Goal: Task Accomplishment & Management: Manage account settings

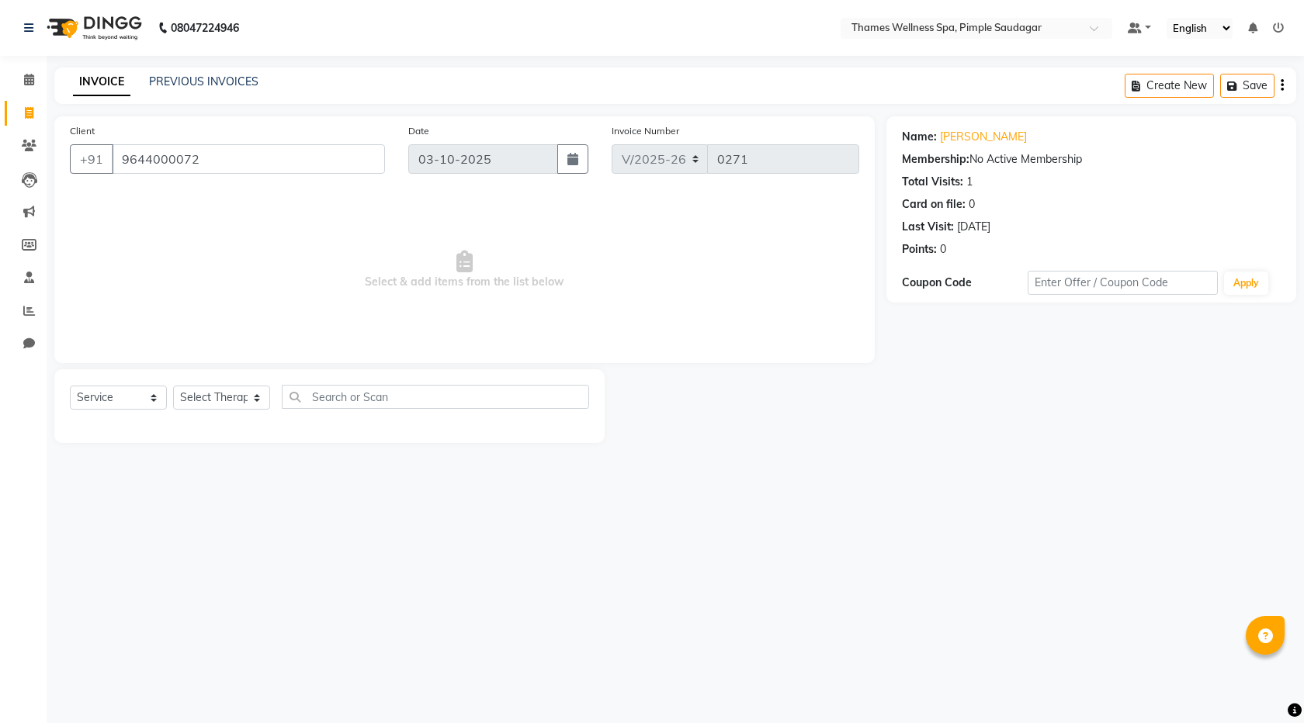
select select "8709"
select select "service"
click at [23, 142] on icon at bounding box center [29, 146] width 15 height 12
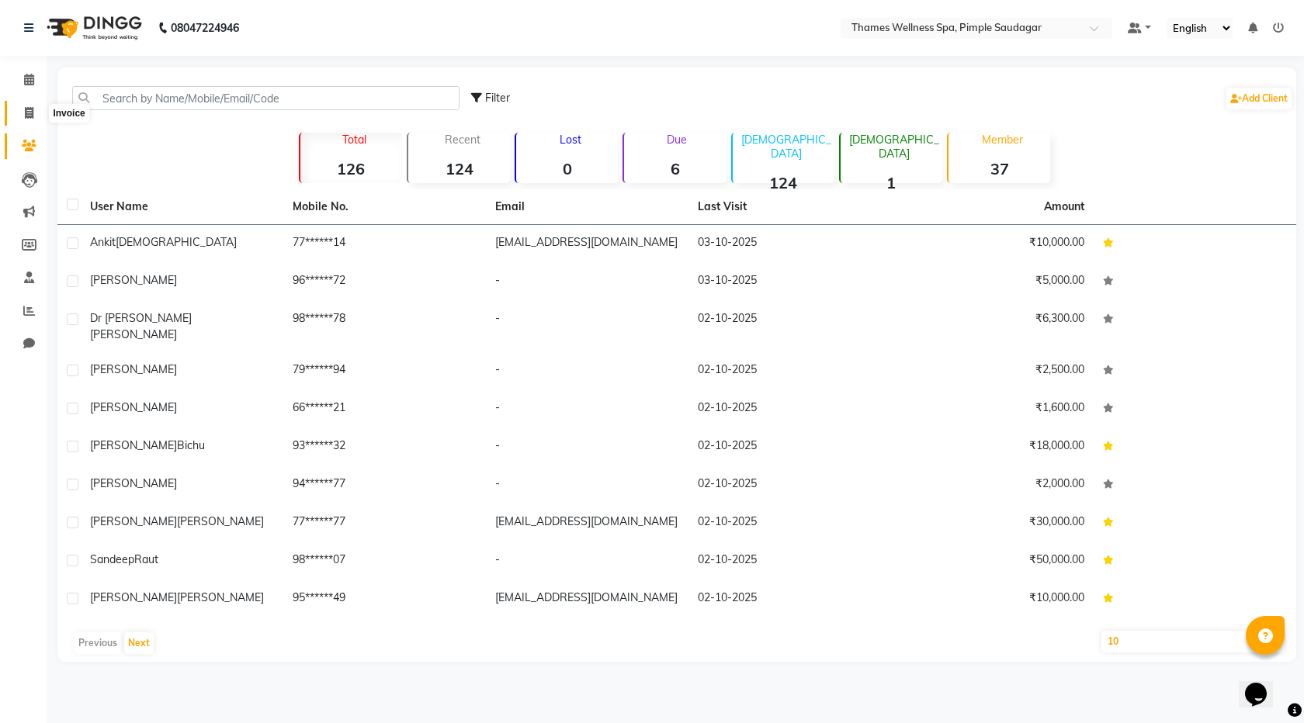
click at [32, 110] on icon at bounding box center [29, 113] width 9 height 12
select select "service"
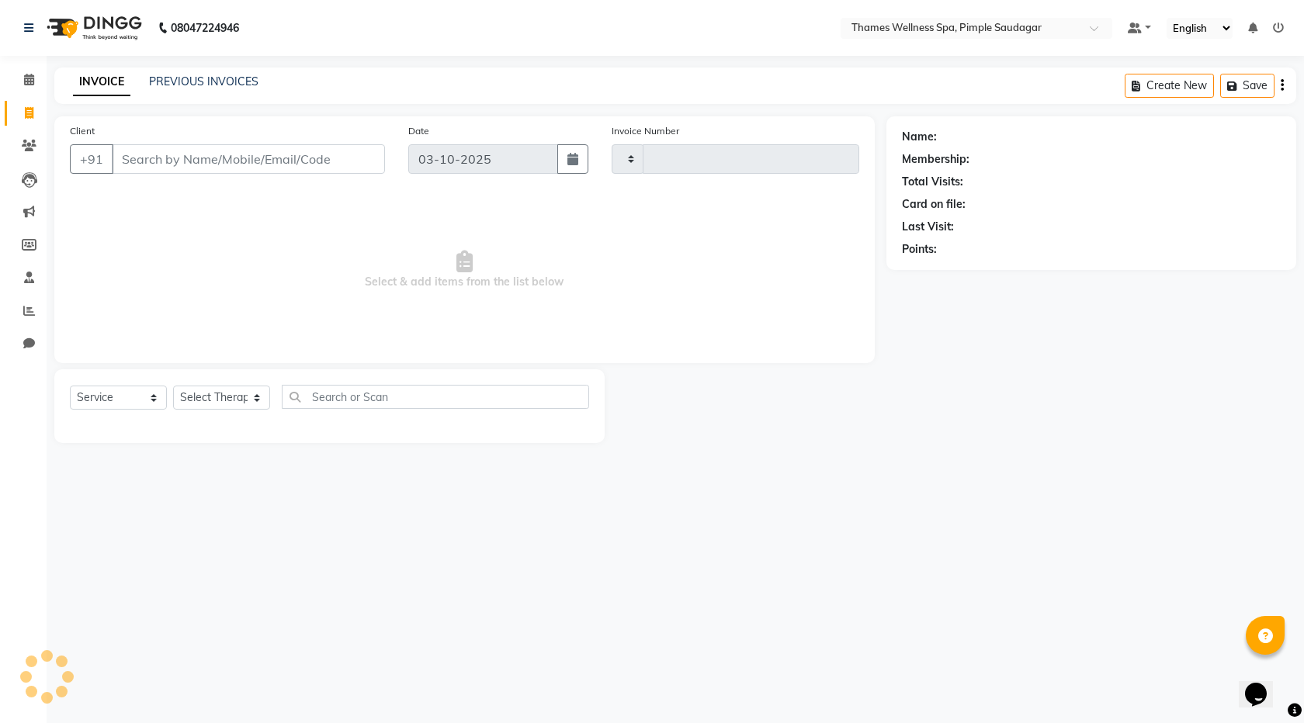
type input "0273"
select select "8709"
click at [192, 154] on input "Client" at bounding box center [248, 158] width 273 height 29
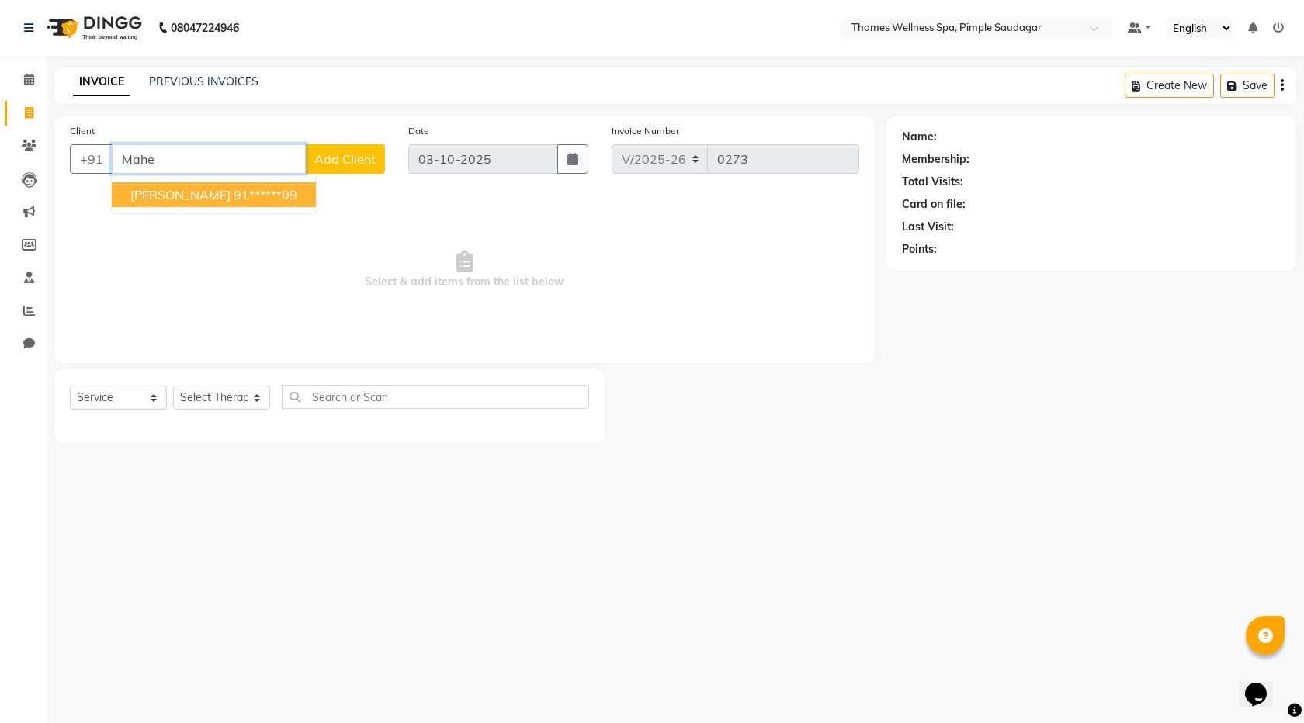
click at [200, 196] on span "[PERSON_NAME]" at bounding box center [180, 195] width 100 height 16
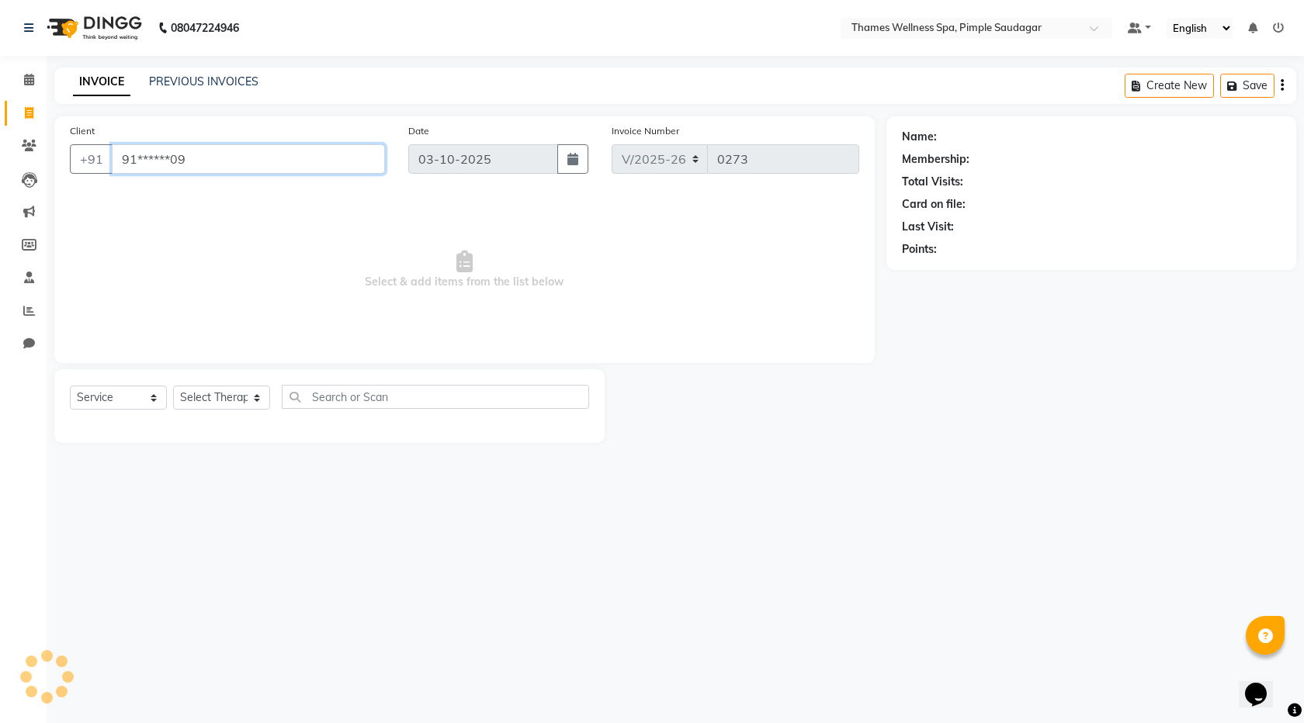
type input "91******09"
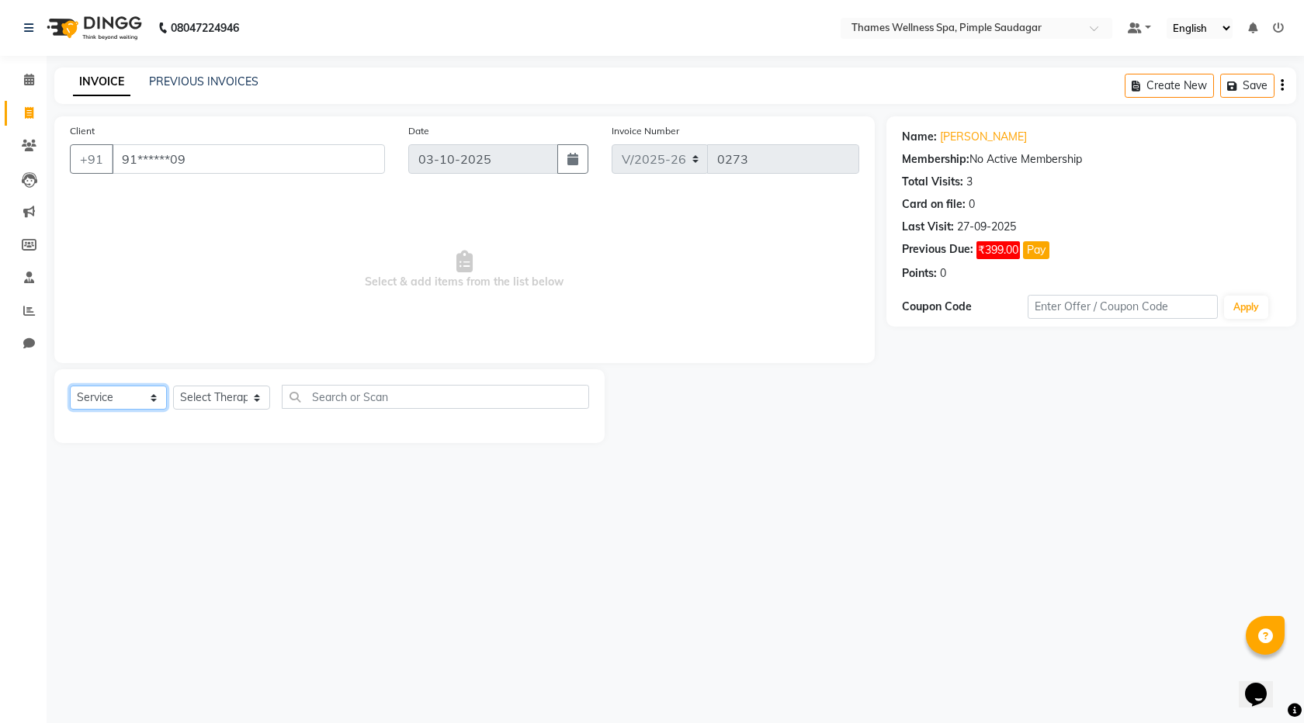
click at [128, 407] on select "Select Service Product Membership Package Voucher Prepaid Gift Card" at bounding box center [118, 398] width 97 height 24
click at [210, 398] on select "Select Therapist [PERSON_NAME] Bem Hana kety [PERSON_NAME] Mishi [PERSON_NAME] …" at bounding box center [221, 398] width 97 height 24
select select "88612"
click at [173, 386] on select "Select Therapist [PERSON_NAME] Bem Hana kety [PERSON_NAME] Mishi [PERSON_NAME] …" at bounding box center [221, 398] width 97 height 24
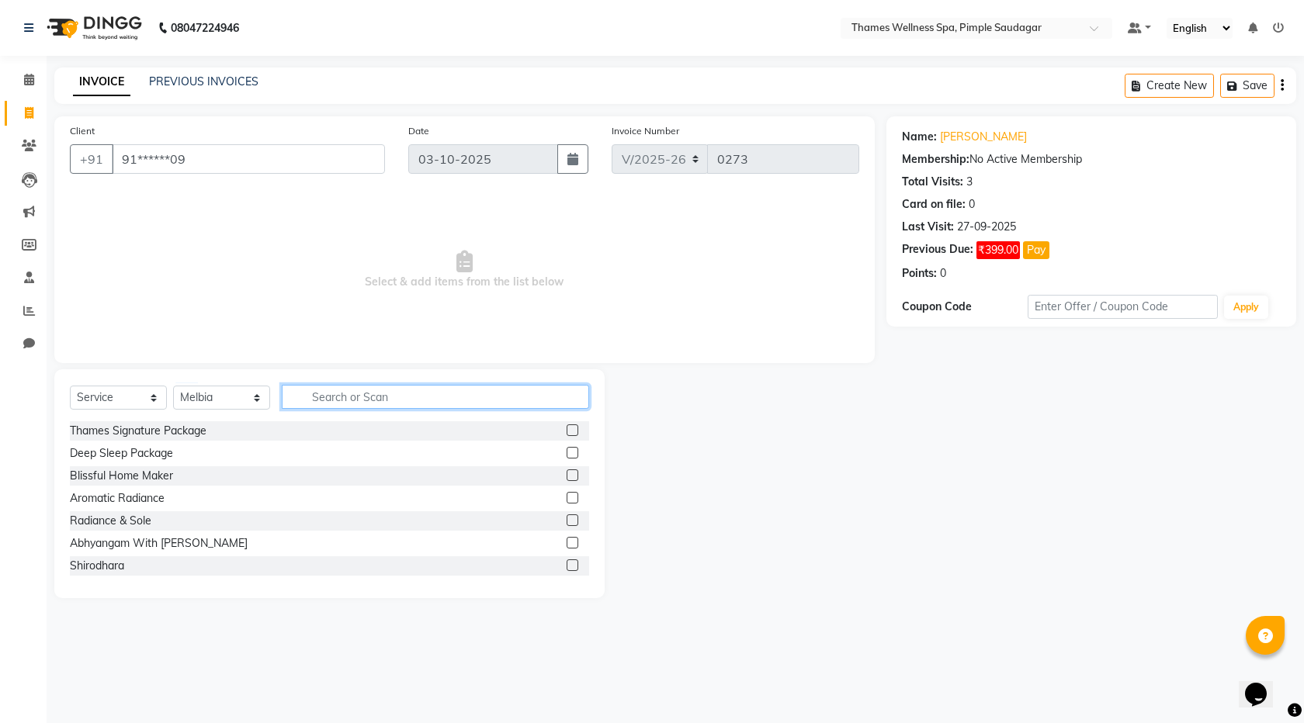
click at [326, 393] on input "text" at bounding box center [435, 397] width 307 height 24
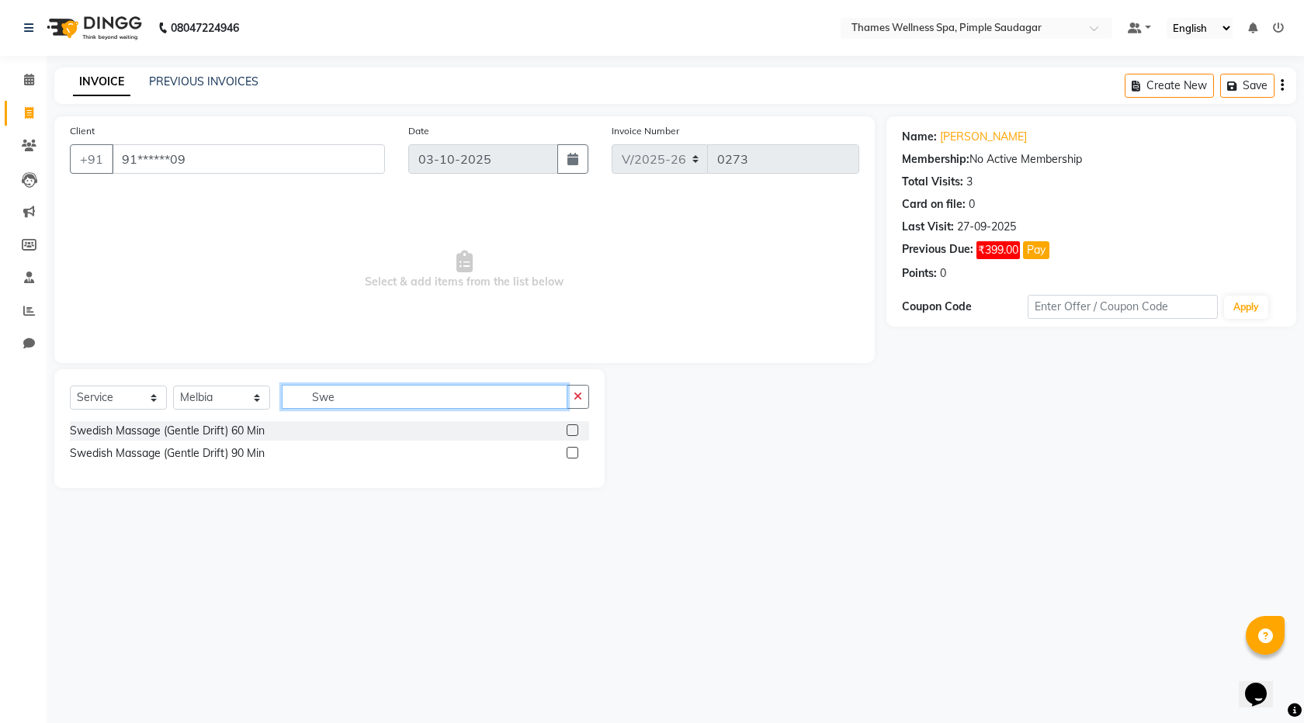
type input "Swe"
click at [573, 430] on label at bounding box center [573, 431] width 12 height 12
click at [573, 430] on input "checkbox" at bounding box center [572, 431] width 10 height 10
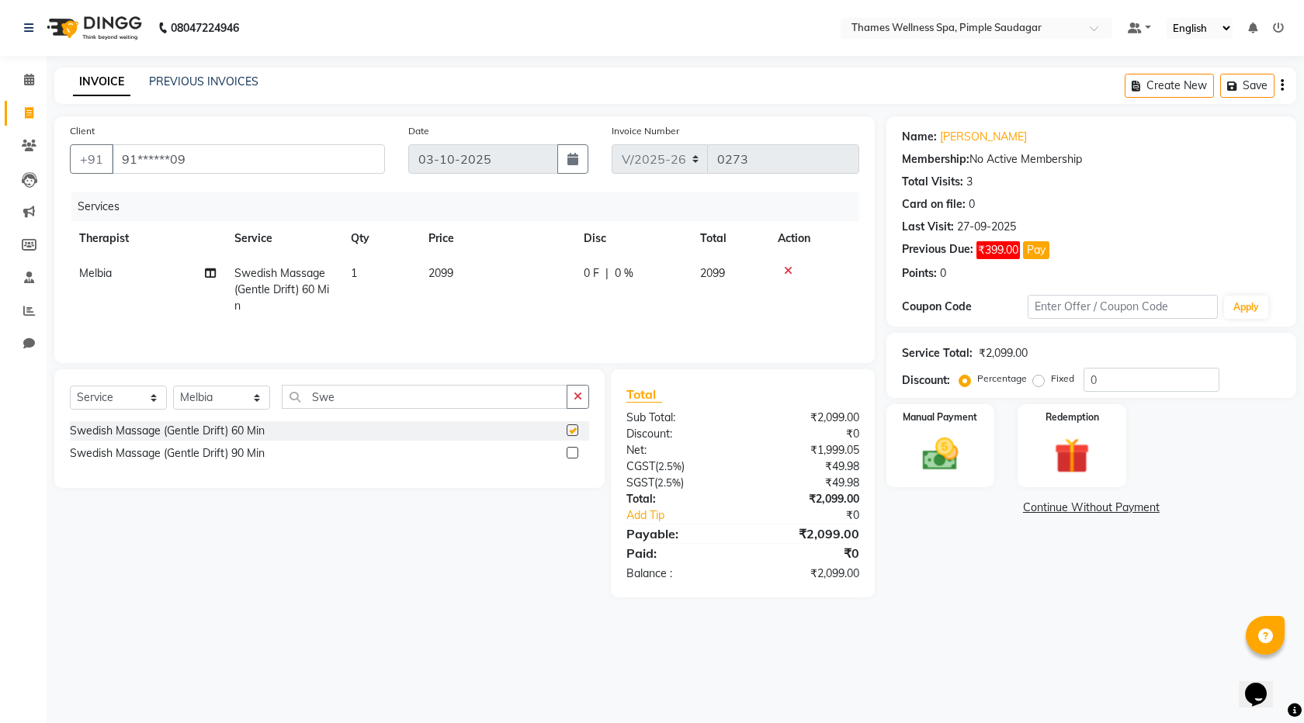
checkbox input "false"
click at [628, 274] on span "0 %" at bounding box center [624, 273] width 19 height 16
select select "88612"
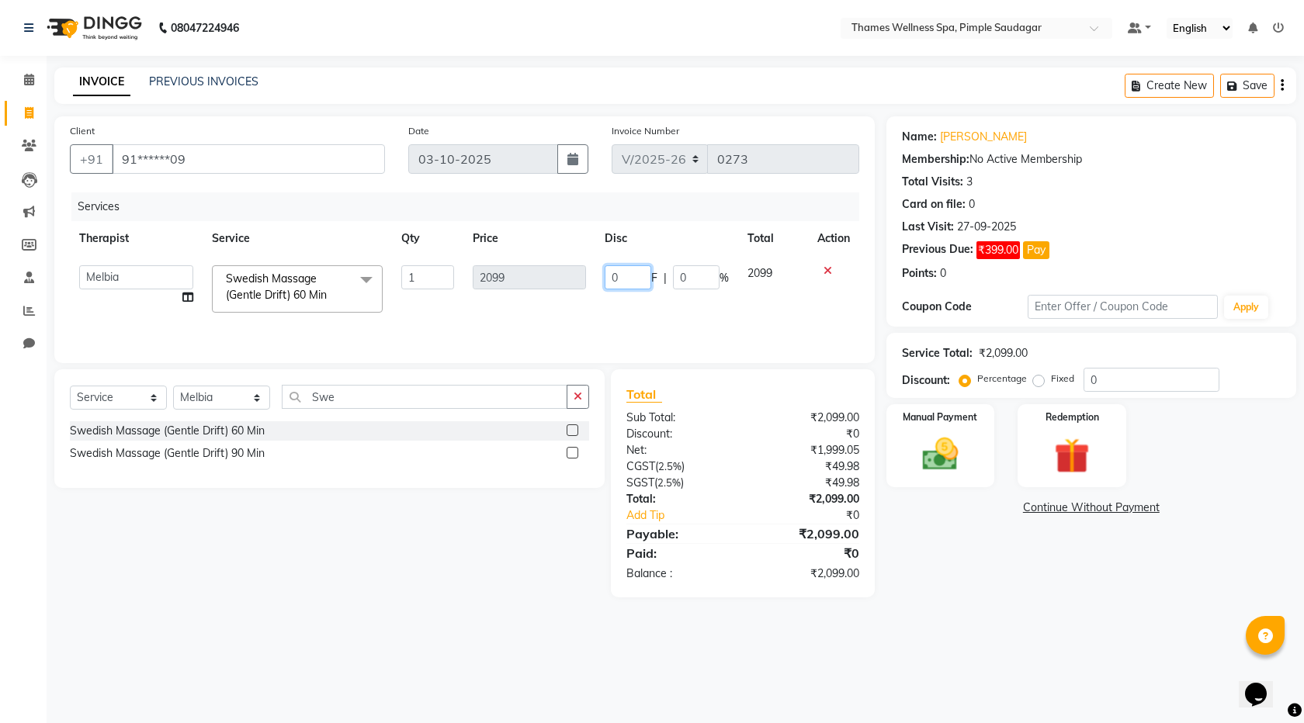
drag, startPoint x: 628, startPoint y: 274, endPoint x: 217, endPoint y: 397, distance: 428.7
click at [221, 395] on div "Client +91 91******09 Date [DATE] Invoice Number V/2025 V/[PHONE_NUMBER] Servic…" at bounding box center [465, 356] width 844 height 481
type input "6"
type input "599"
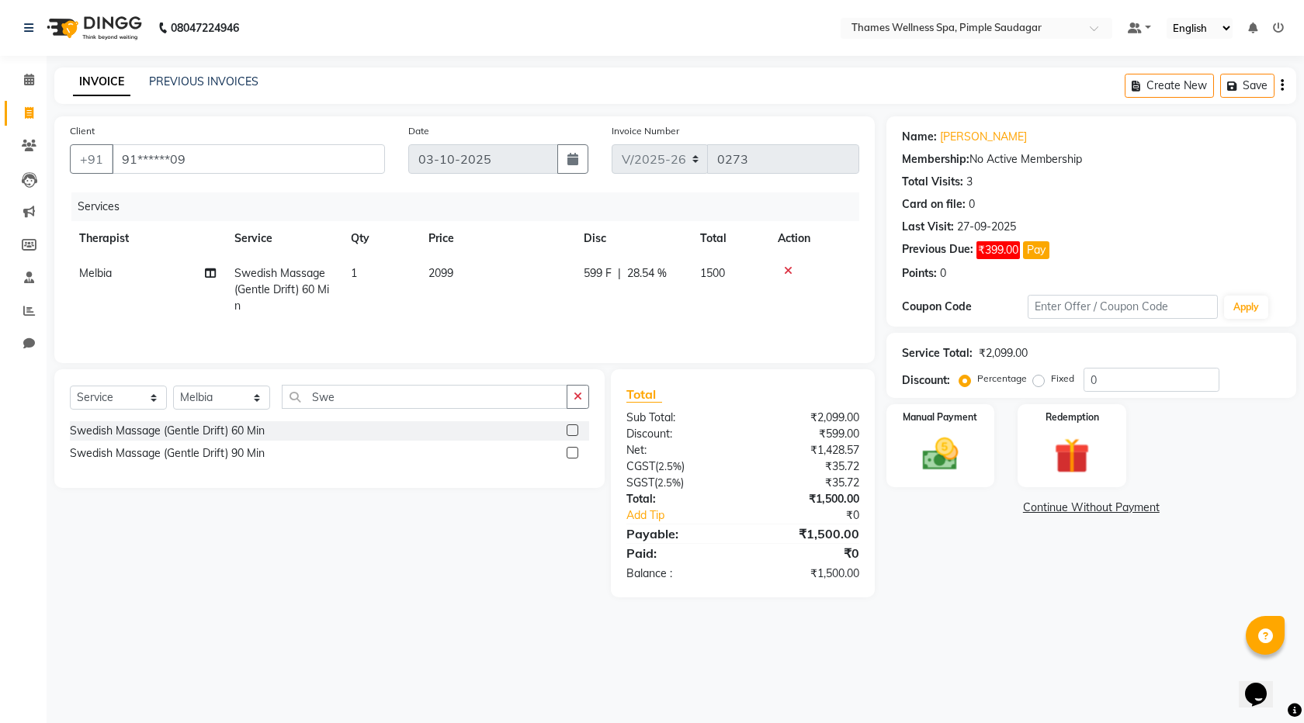
click at [722, 314] on tr "Melbia Swedish Massage (Gentle Drift) 60 Min 1 2099 599 F | 28.54 % 1500" at bounding box center [464, 290] width 789 height 68
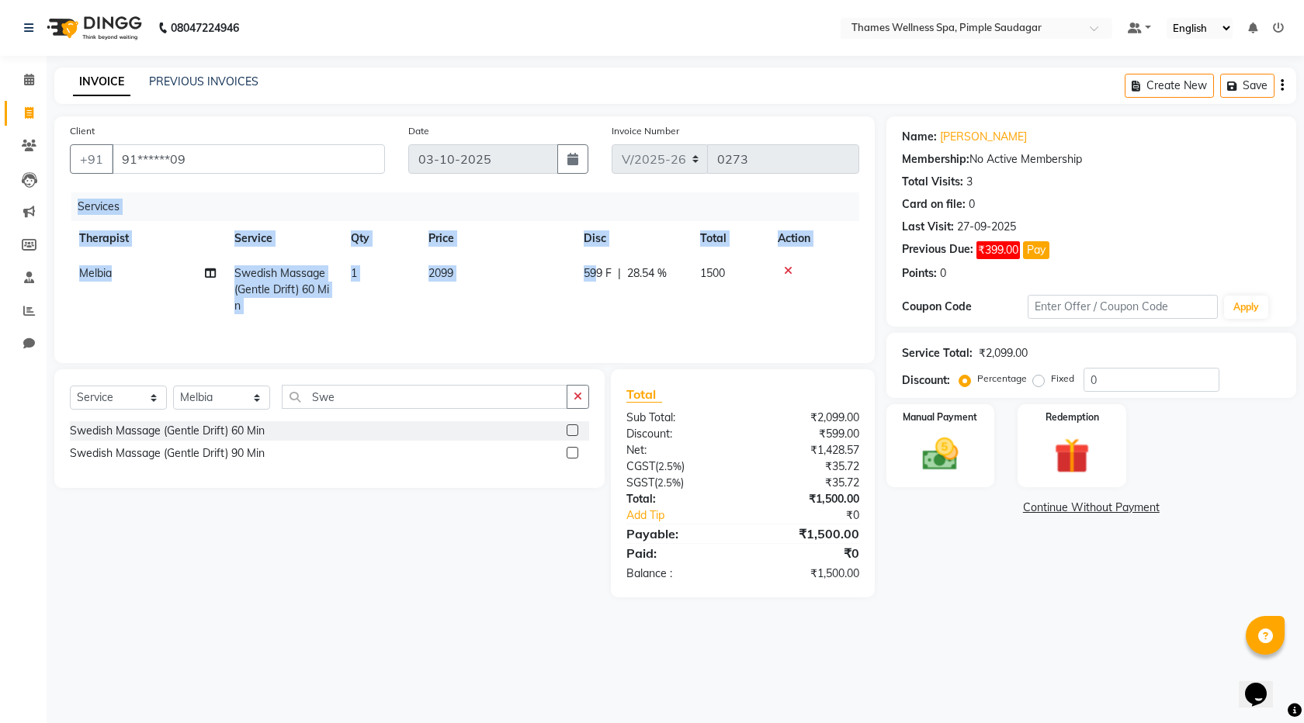
drag, startPoint x: 596, startPoint y: 273, endPoint x: 282, endPoint y: 353, distance: 323.6
click at [282, 353] on div "Client +91 91******09 Date [DATE] Invoice Number V/2025 V/[PHONE_NUMBER] Servic…" at bounding box center [464, 239] width 820 height 247
click at [599, 256] on td "599 F | 28.54 %" at bounding box center [632, 290] width 116 height 68
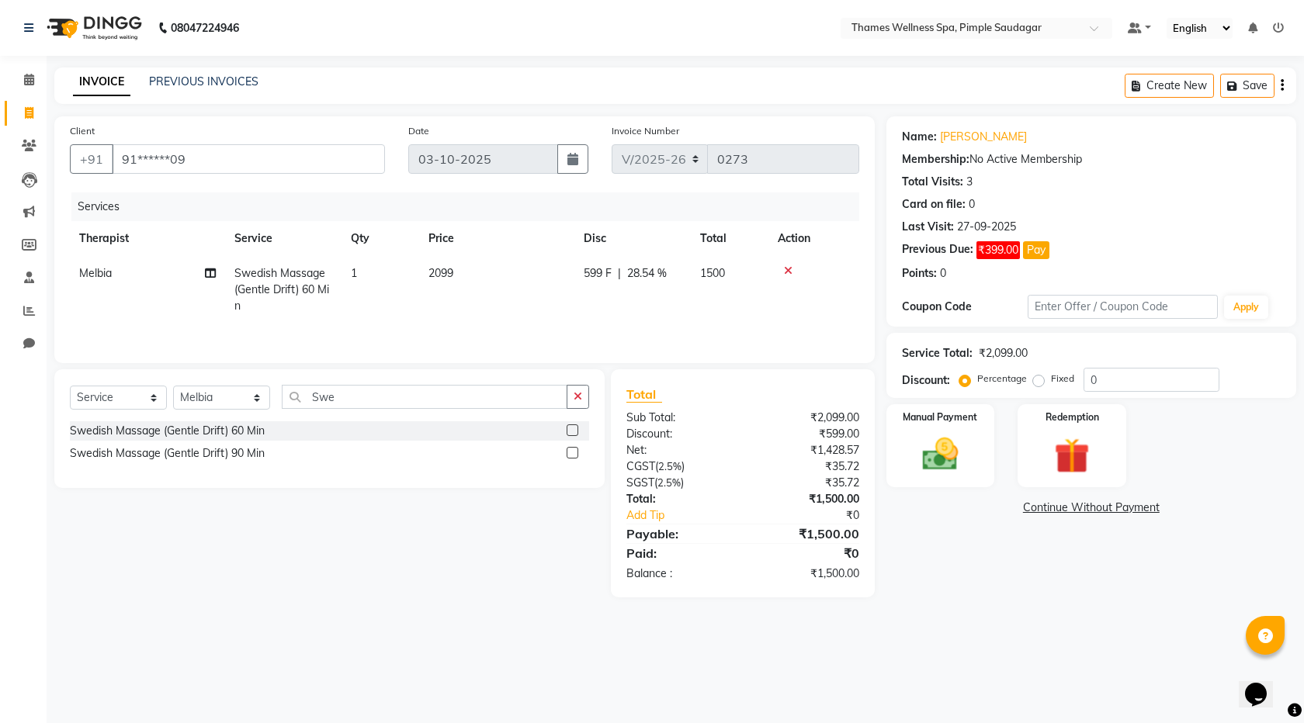
select select "88612"
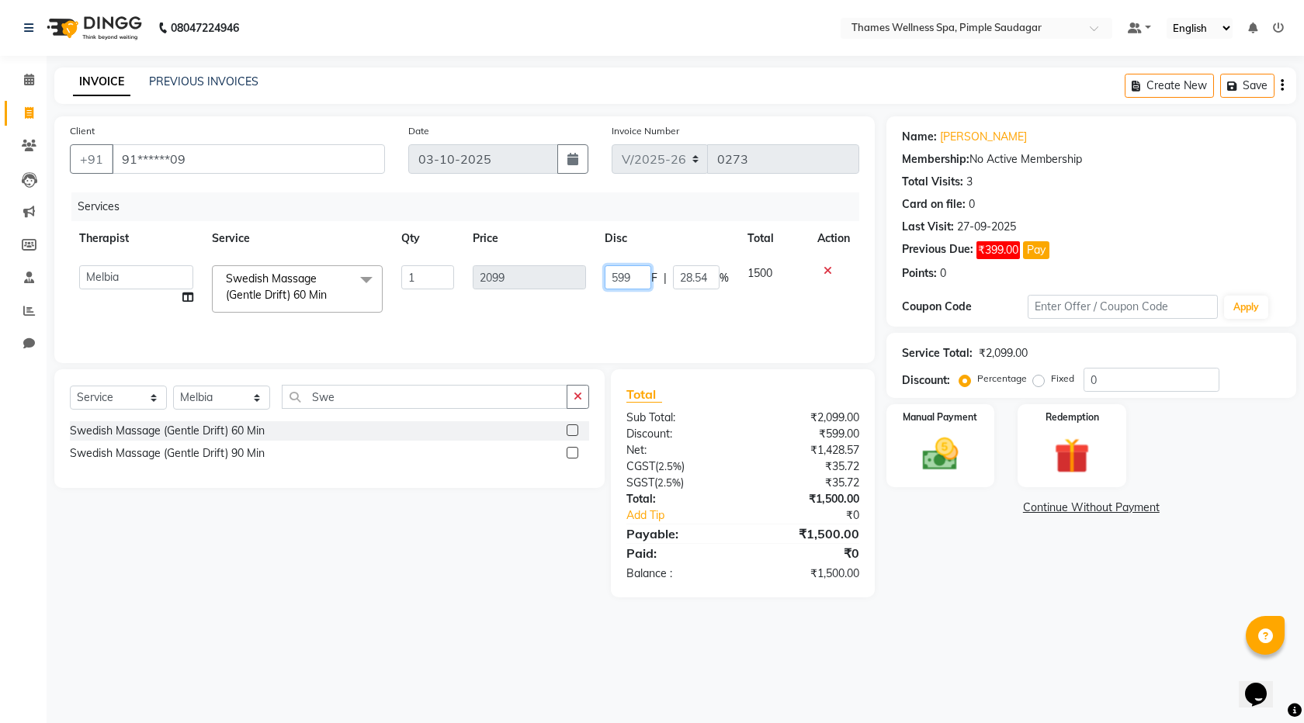
drag, startPoint x: 630, startPoint y: 272, endPoint x: 313, endPoint y: 421, distance: 350.3
click at [313, 421] on div "Client +91 91******09 Date [DATE] Invoice Number V/2025 V/[PHONE_NUMBER] Servic…" at bounding box center [465, 356] width 844 height 481
type input "399"
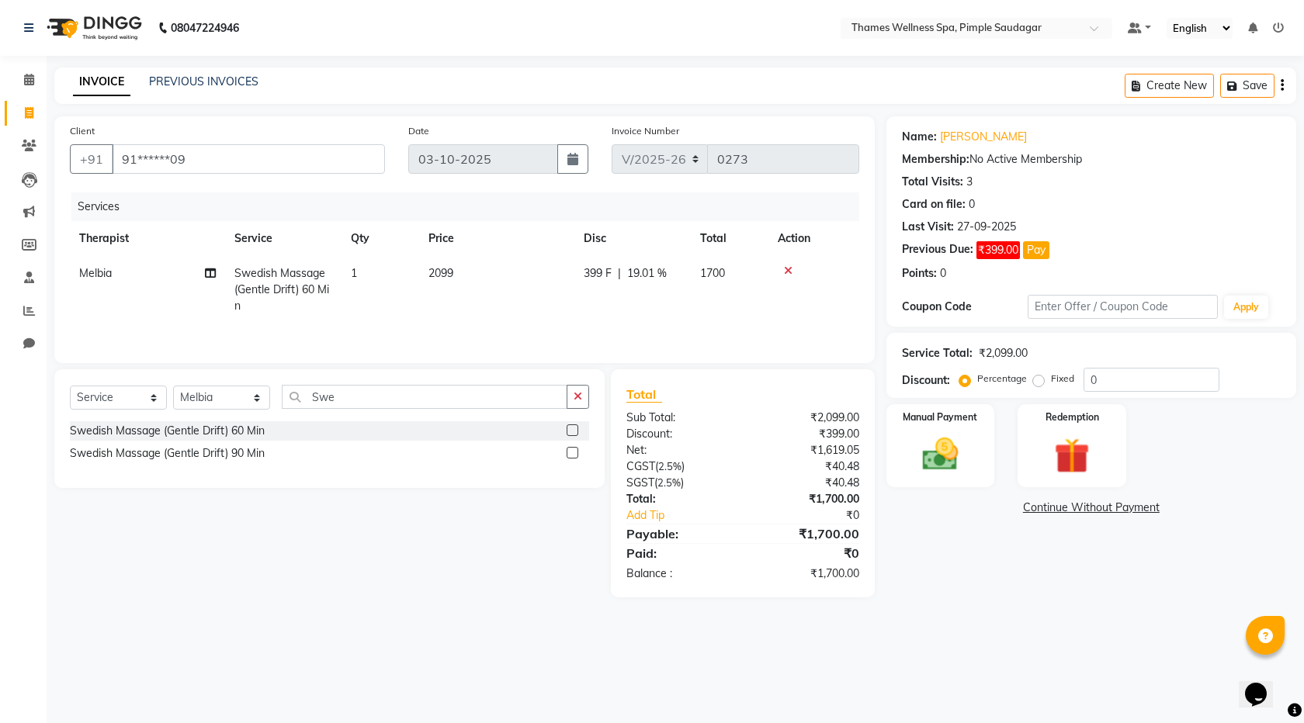
click at [768, 321] on tr "Melbia Swedish Massage (Gentle Drift) 60 Min 1 2099 399 F | 19.01 % 1700" at bounding box center [464, 290] width 789 height 68
click at [933, 453] on img at bounding box center [940, 454] width 61 height 43
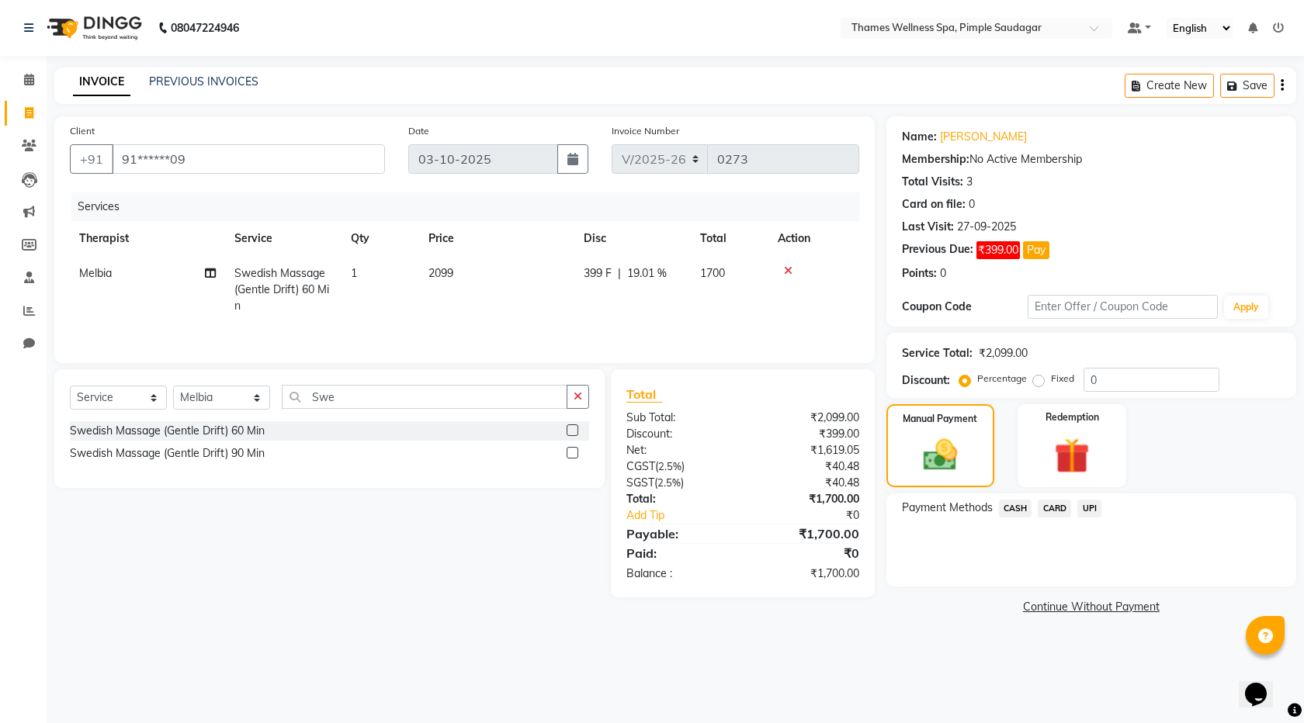
click at [1086, 509] on span "UPI" at bounding box center [1089, 509] width 24 height 18
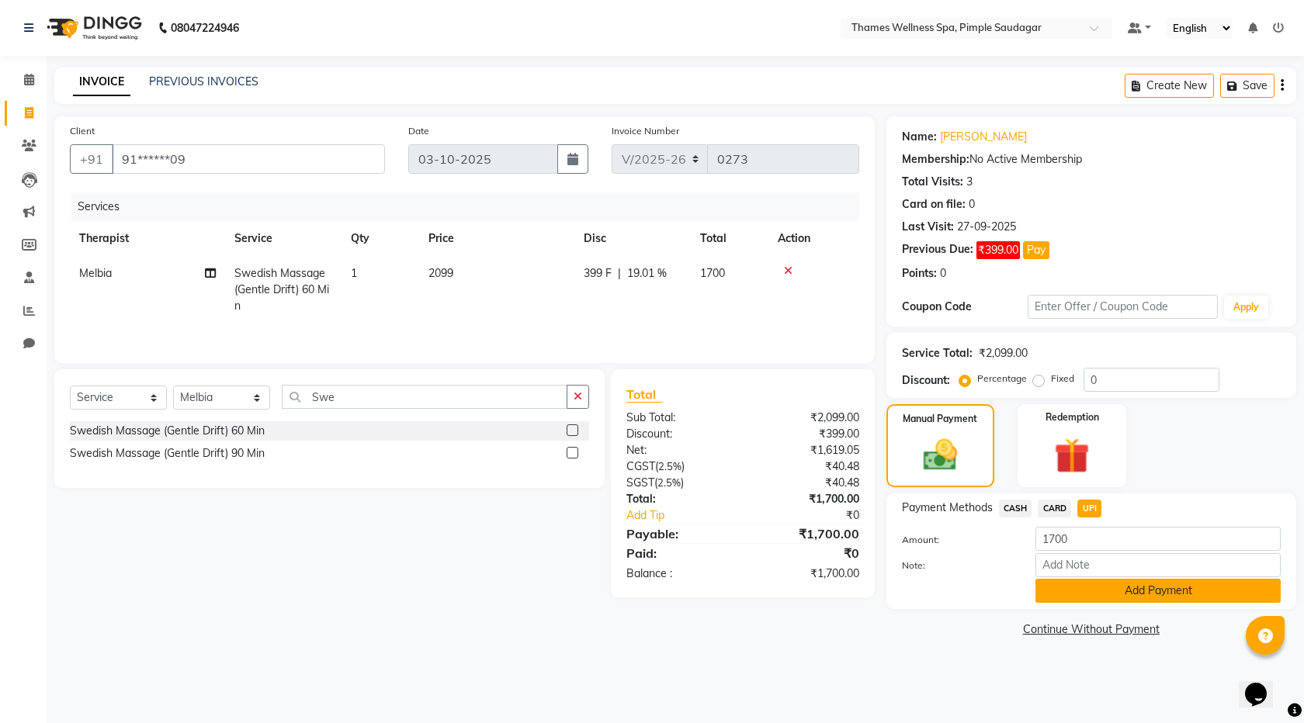
click at [1151, 585] on button "Add Payment" at bounding box center [1157, 591] width 245 height 24
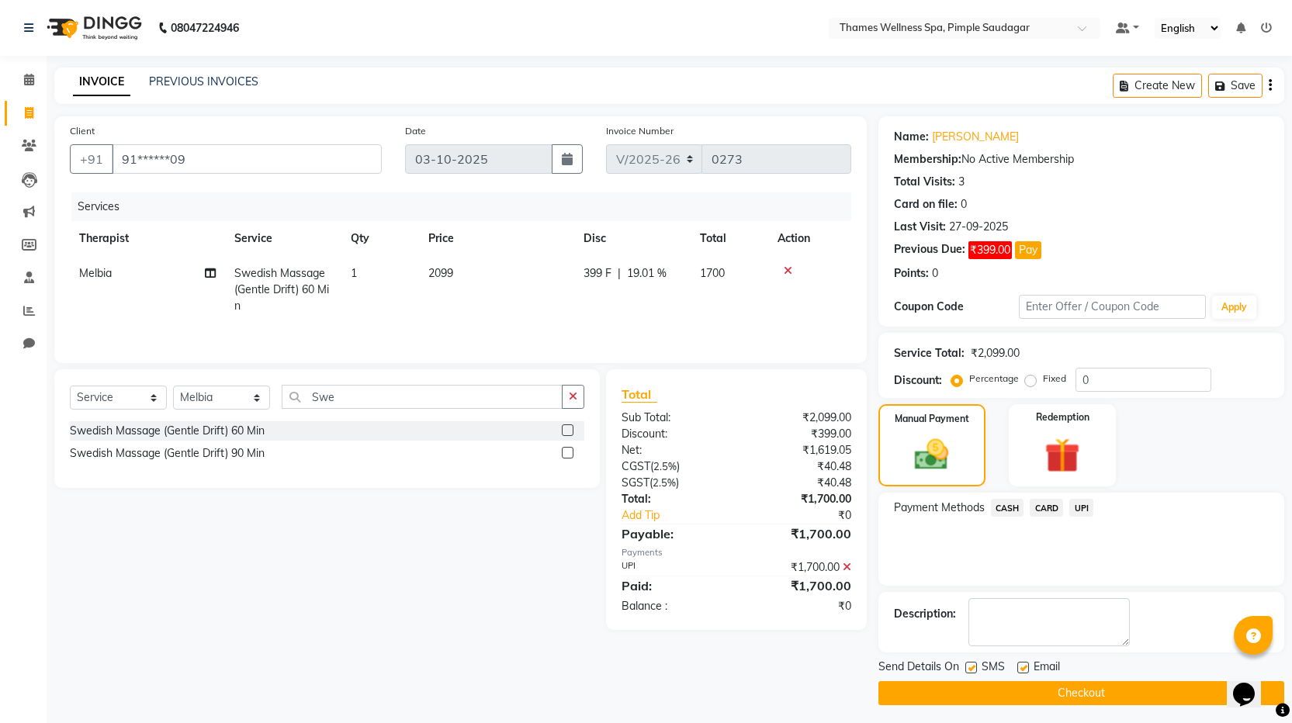
click at [1061, 695] on button "Checkout" at bounding box center [1081, 693] width 406 height 24
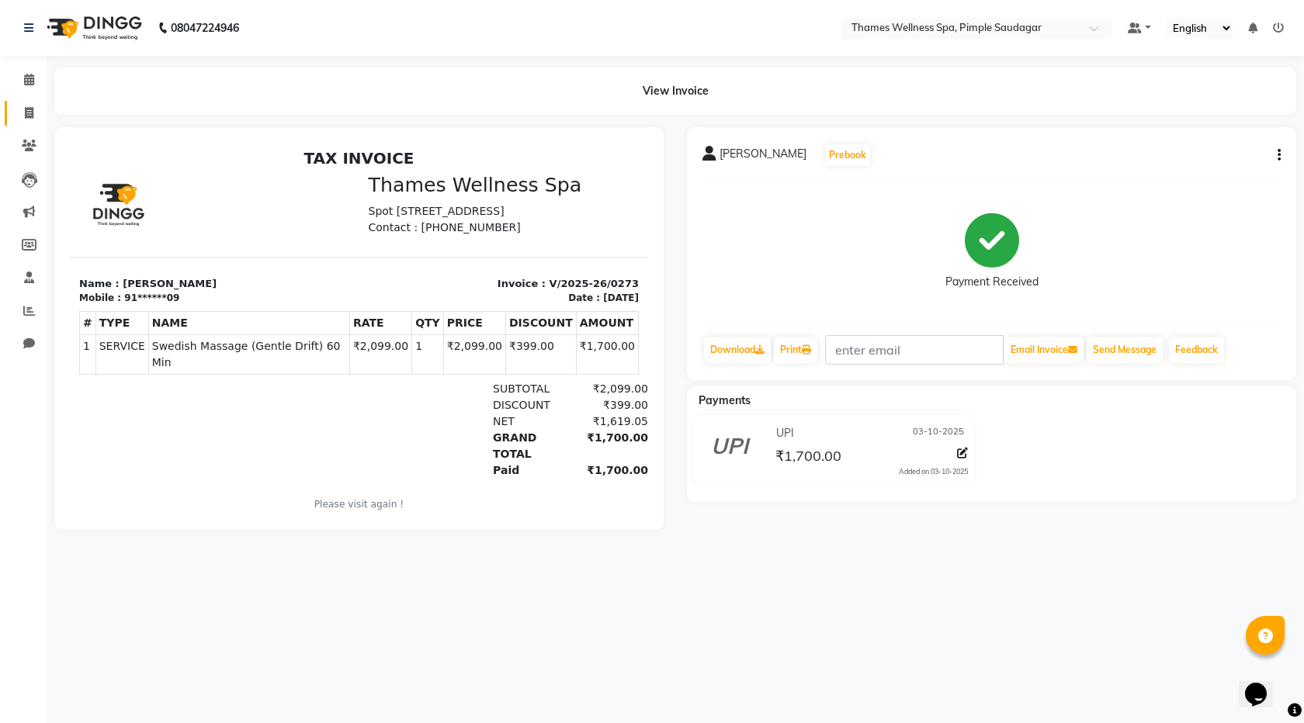
click at [36, 110] on span at bounding box center [29, 114] width 27 height 18
select select "service"
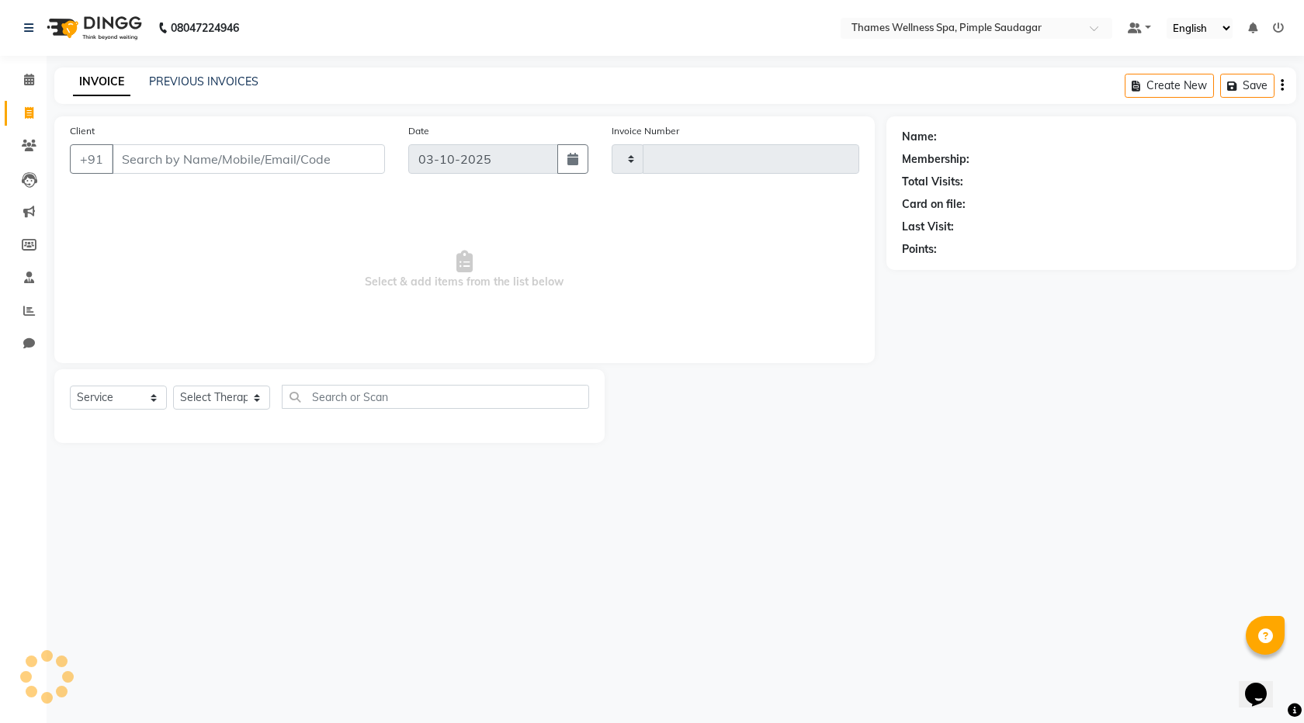
type input "0274"
select select "8709"
paste input "8857045024"
type input "8857045024"
click at [334, 149] on button "Add Client" at bounding box center [345, 158] width 80 height 29
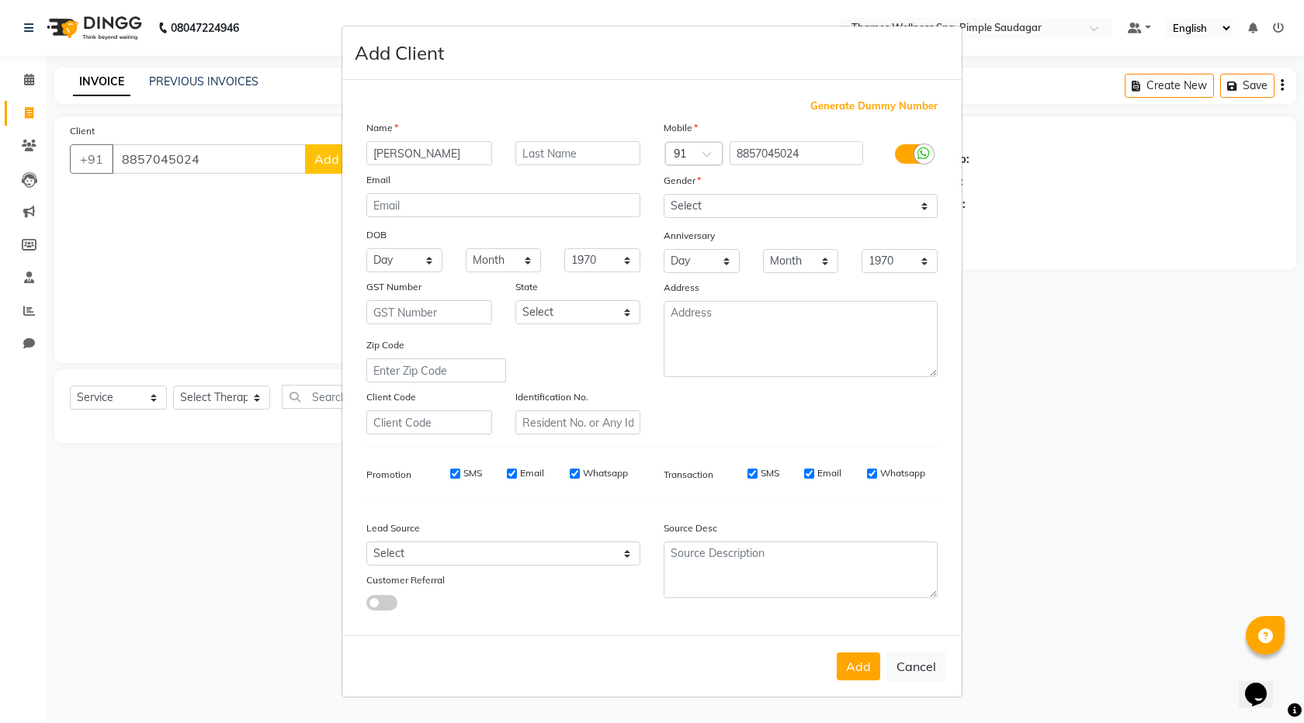
type input "[PERSON_NAME]"
click at [553, 155] on input "text" at bounding box center [578, 153] width 126 height 24
type input "B"
click at [742, 206] on select "Select [DEMOGRAPHIC_DATA] [DEMOGRAPHIC_DATA] Other Prefer Not To Say" at bounding box center [801, 206] width 274 height 24
select select "[DEMOGRAPHIC_DATA]"
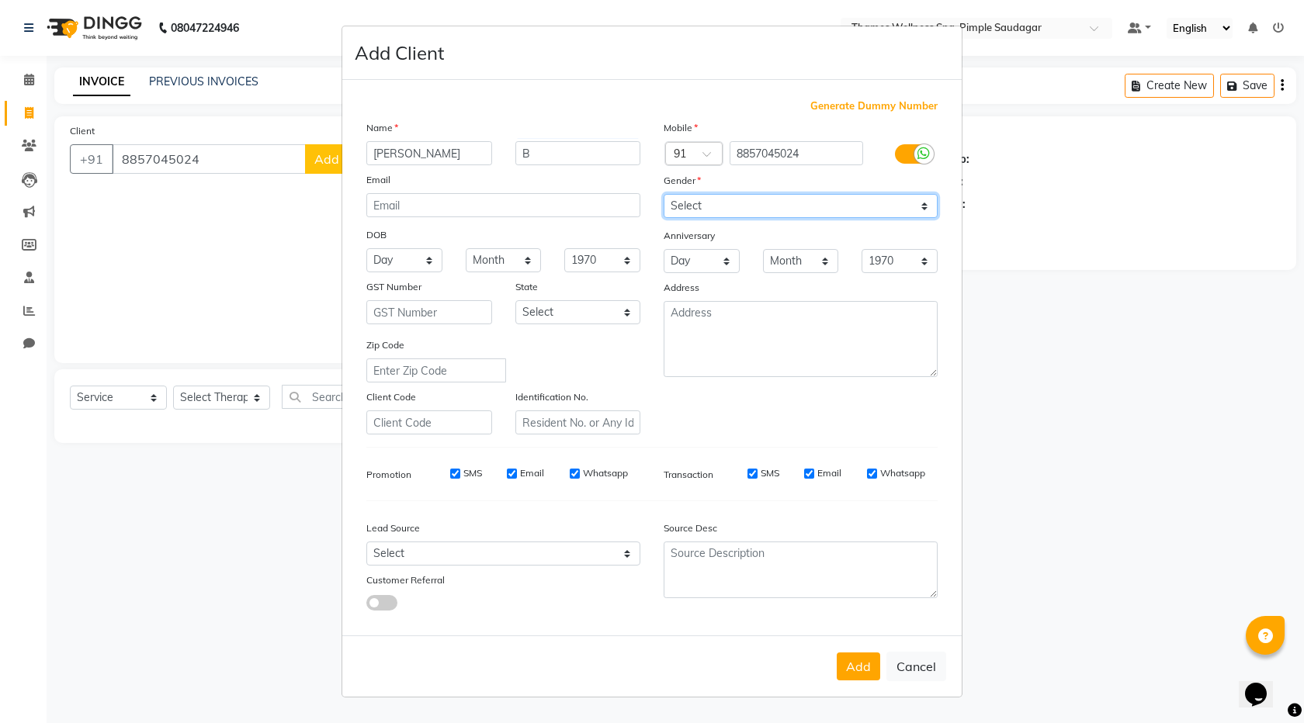
click at [664, 194] on select "Select [DEMOGRAPHIC_DATA] [DEMOGRAPHIC_DATA] Other Prefer Not To Say" at bounding box center [801, 206] width 274 height 24
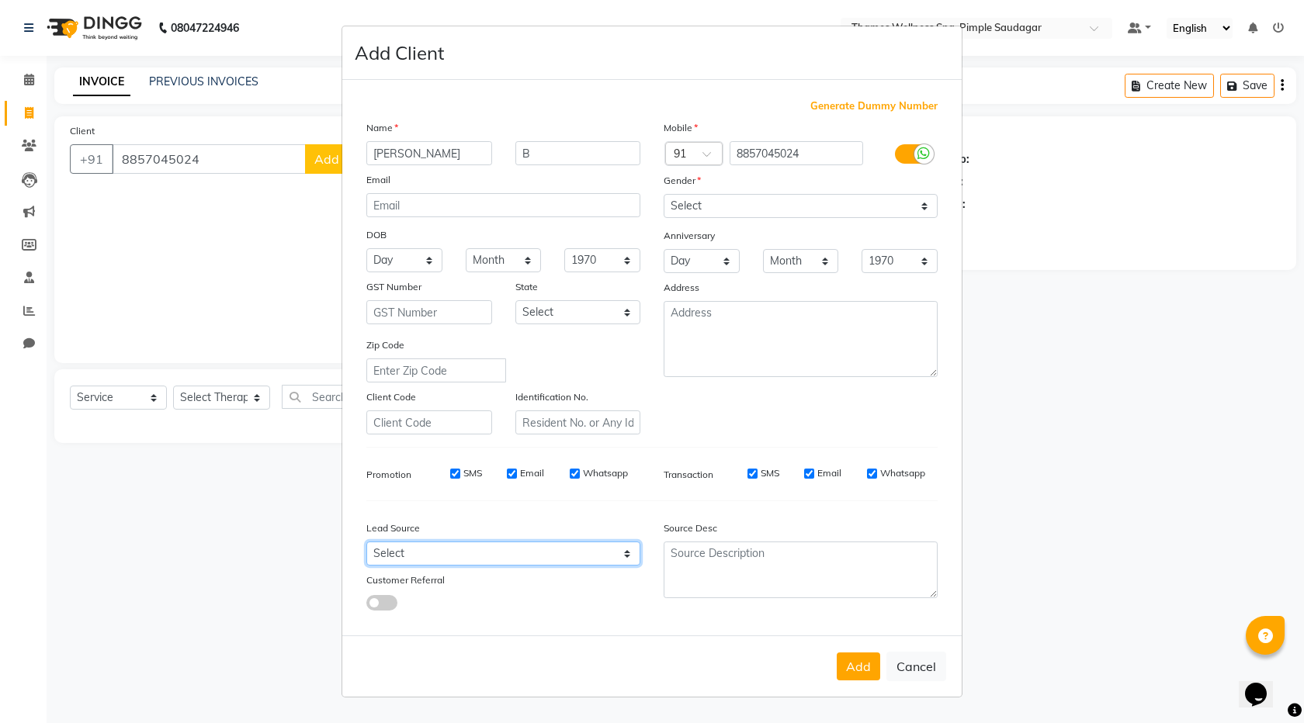
click at [533, 558] on select "Select Walk-in Referral Internet Friend Word of Mouth Advertisement Facebook Ju…" at bounding box center [503, 554] width 274 height 24
select select "56488"
click at [366, 542] on select "Select Walk-in Referral Internet Friend Word of Mouth Advertisement Facebook Ju…" at bounding box center [503, 554] width 274 height 24
click at [861, 674] on button "Add" at bounding box center [858, 667] width 43 height 28
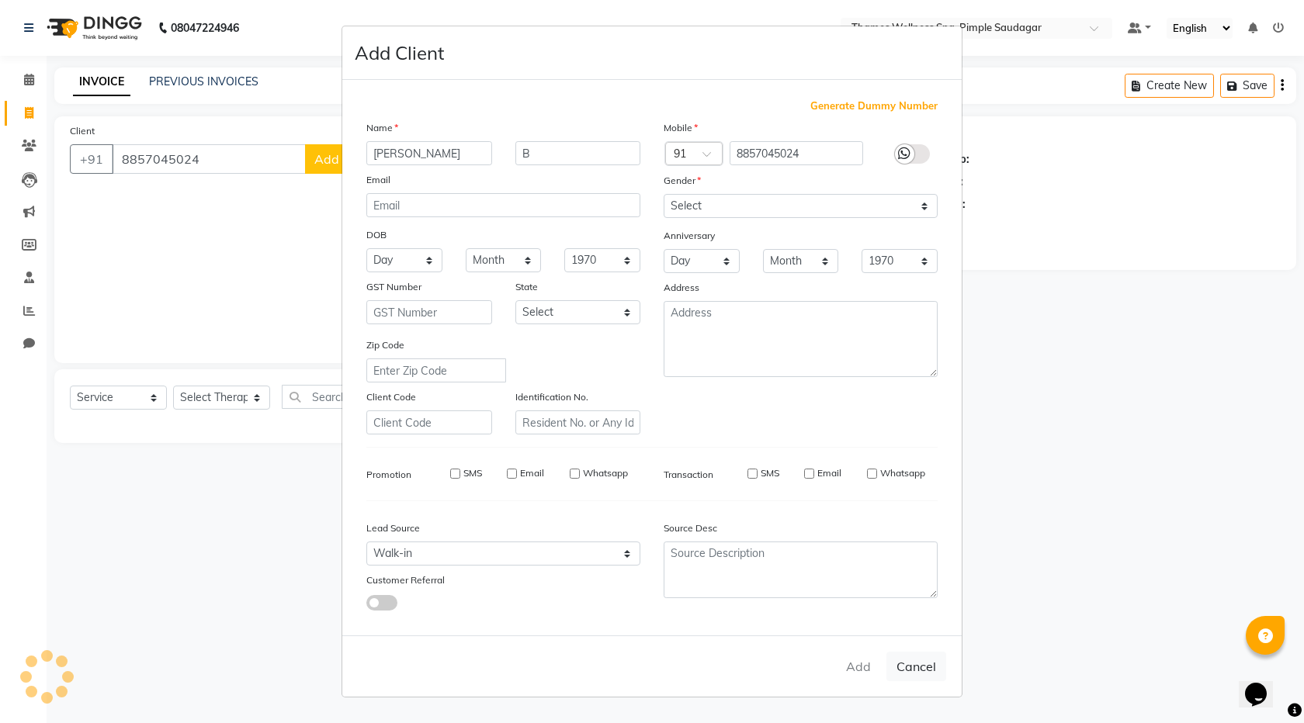
type input "88******24"
select select
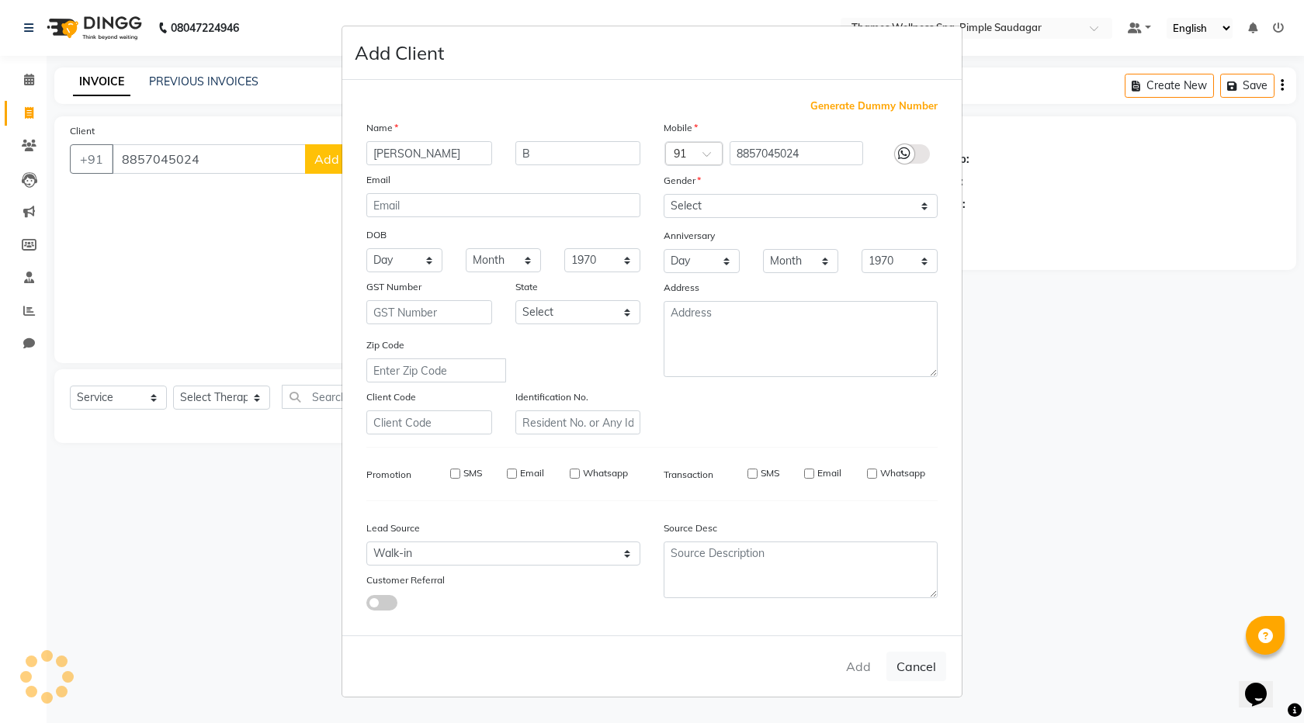
select select
checkbox input "false"
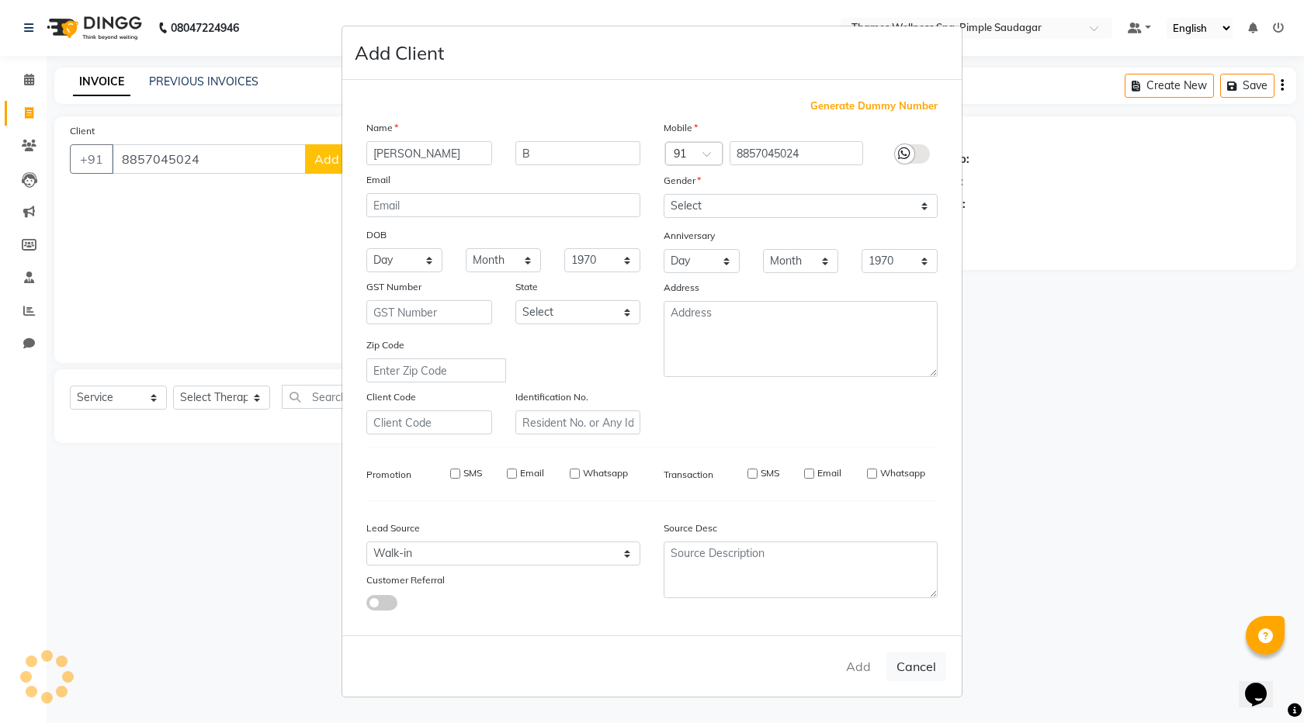
checkbox input "false"
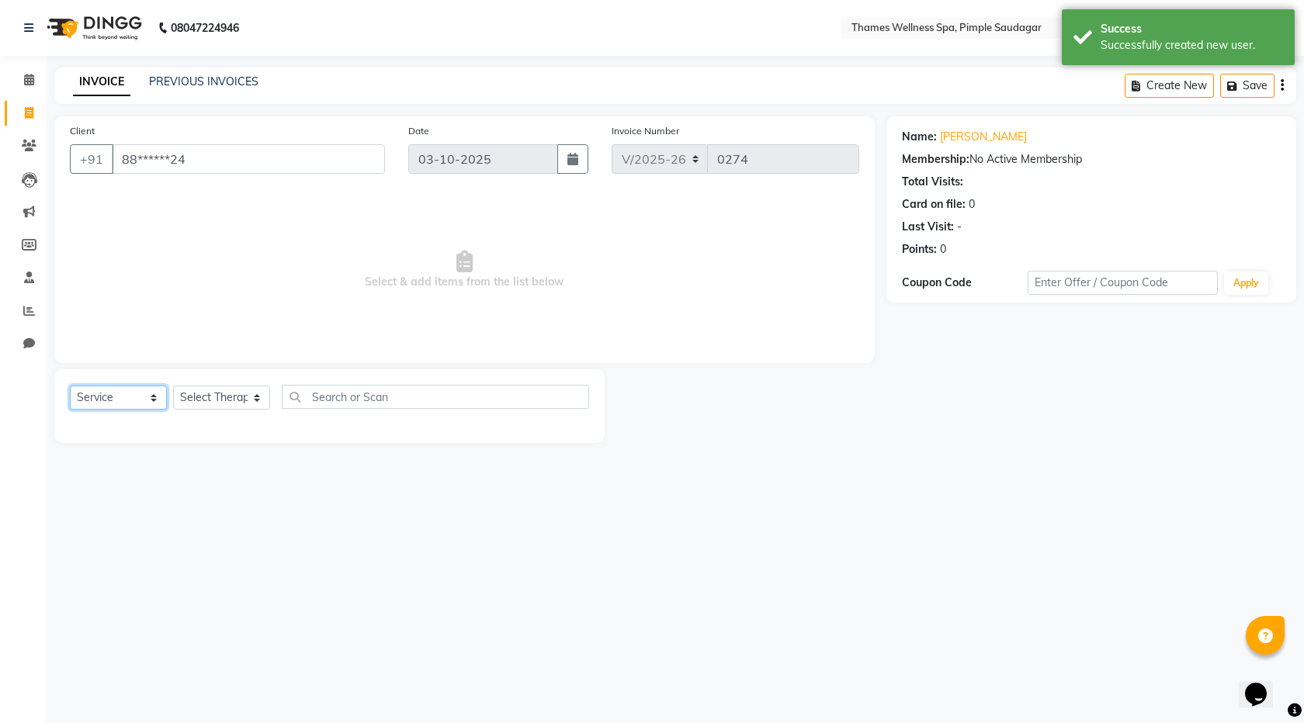
click at [121, 393] on select "Select Service Product Membership Package Voucher Prepaid Gift Card" at bounding box center [118, 398] width 97 height 24
click at [211, 397] on select "Select Therapist [PERSON_NAME] Bem Hana kety [PERSON_NAME] Mishi [PERSON_NAME] …" at bounding box center [221, 398] width 97 height 24
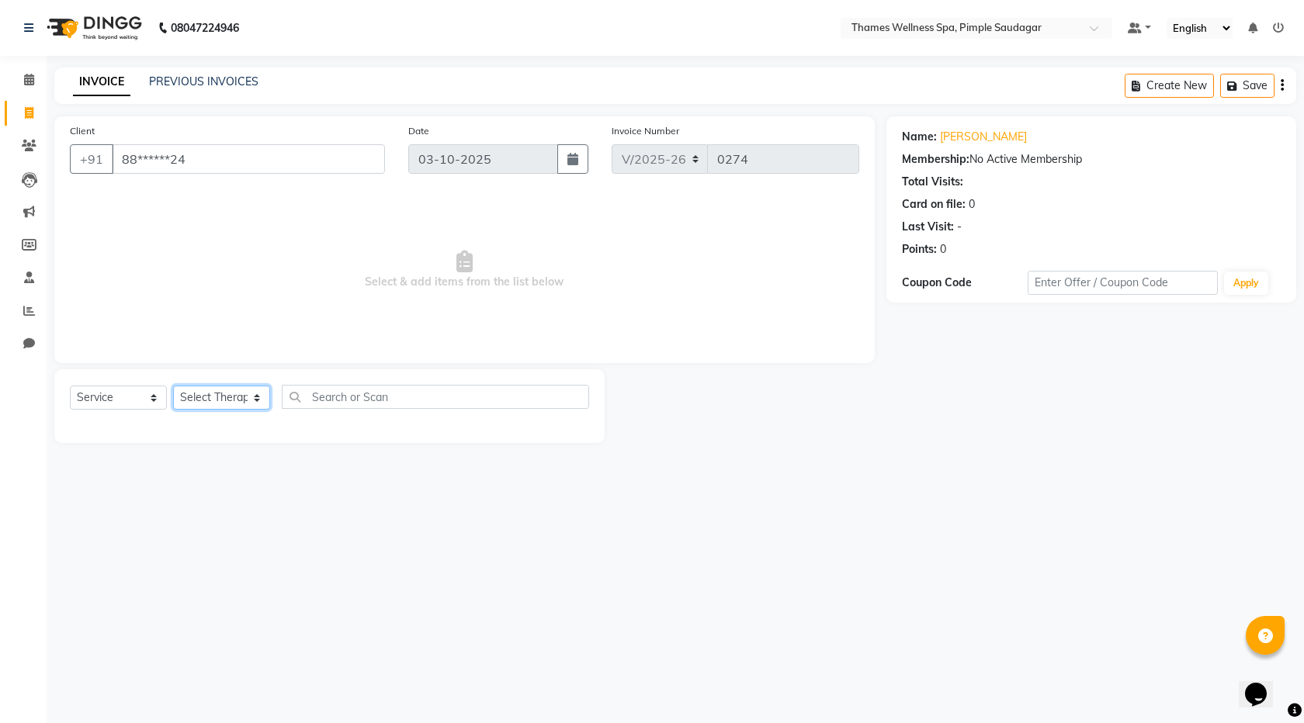
select select "88610"
click at [173, 386] on select "Select Therapist [PERSON_NAME] Bem Hana kety [PERSON_NAME] Mishi [PERSON_NAME] …" at bounding box center [221, 398] width 97 height 24
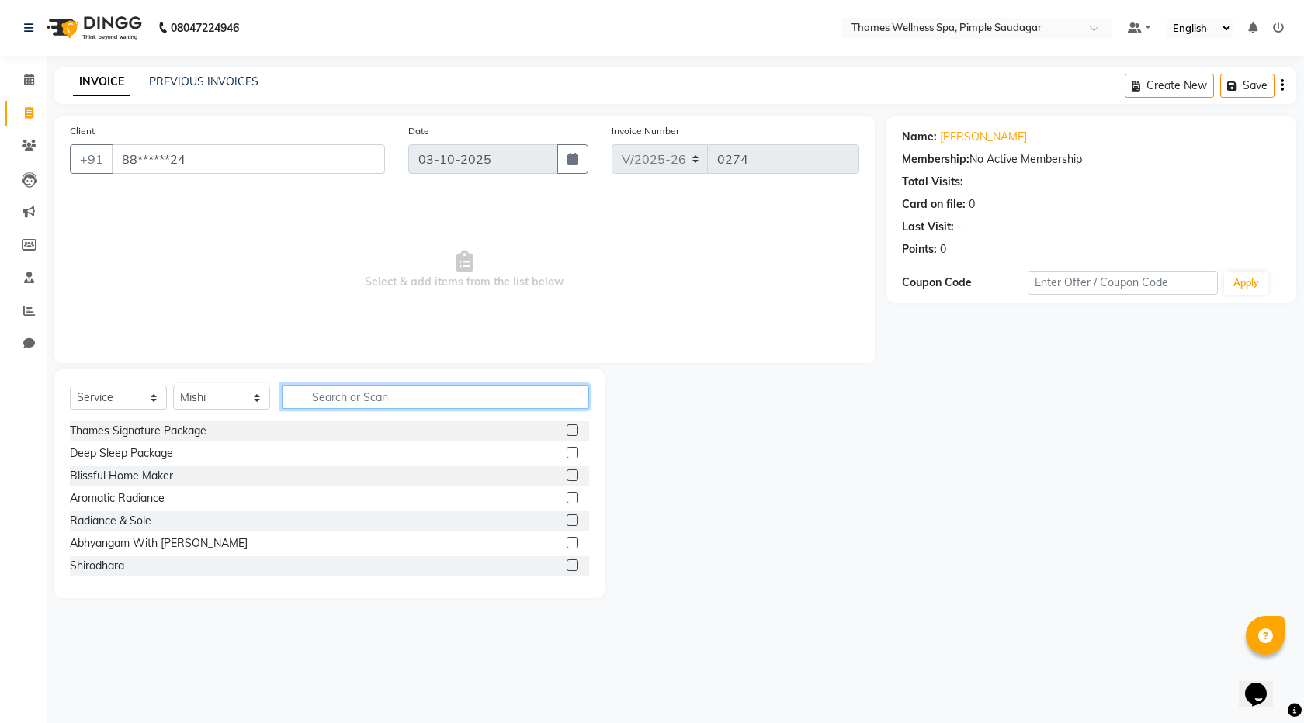
click at [326, 401] on input "text" at bounding box center [435, 397] width 307 height 24
type input "R"
type input "s"
type input "Ab"
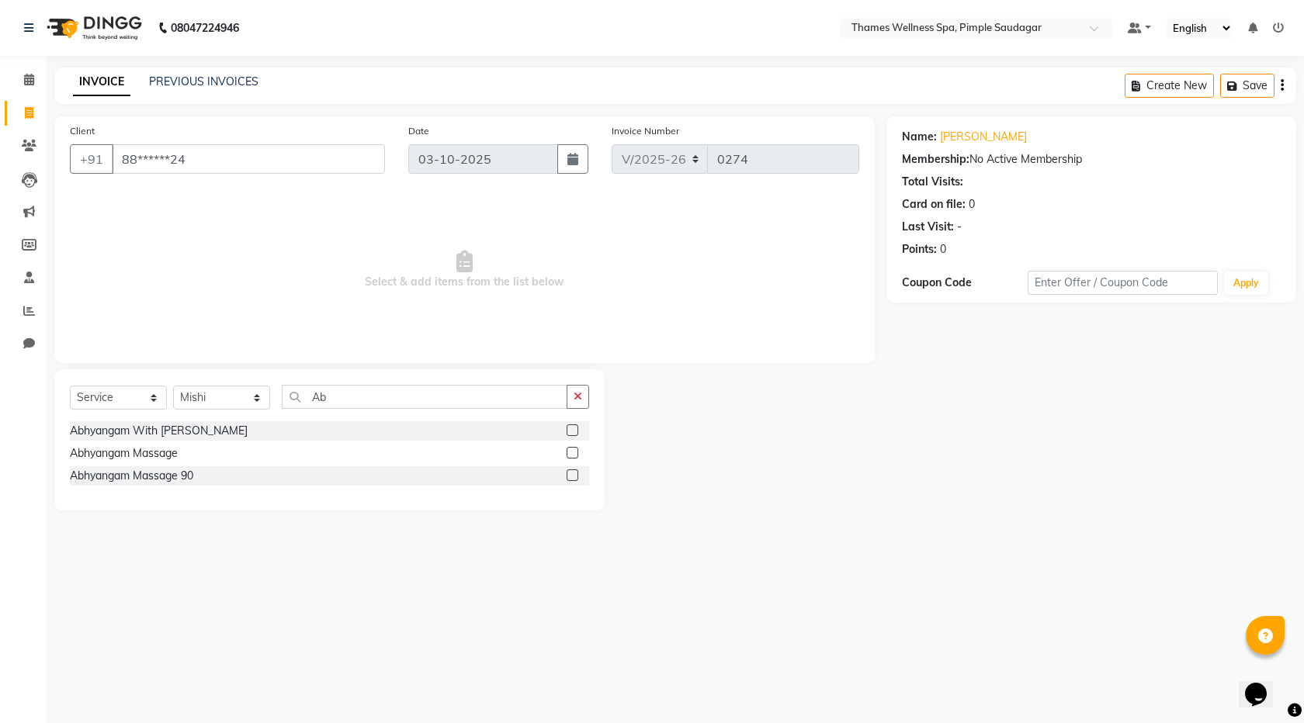
click at [209, 479] on div "Abhyangam Massage 90" at bounding box center [329, 475] width 519 height 19
click at [574, 476] on label at bounding box center [573, 476] width 12 height 12
click at [574, 476] on input "checkbox" at bounding box center [572, 476] width 10 height 10
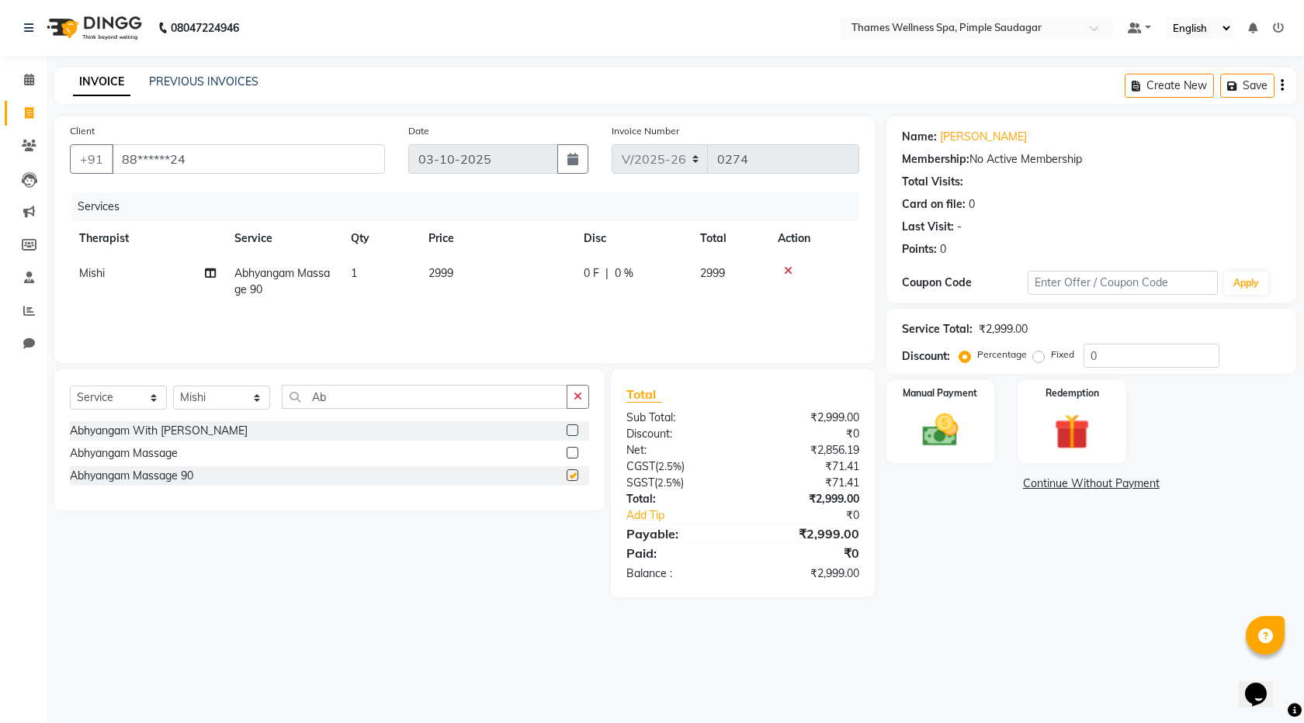
checkbox input "false"
click at [643, 274] on div "0 F | 0 %" at bounding box center [633, 273] width 98 height 16
select select "88610"
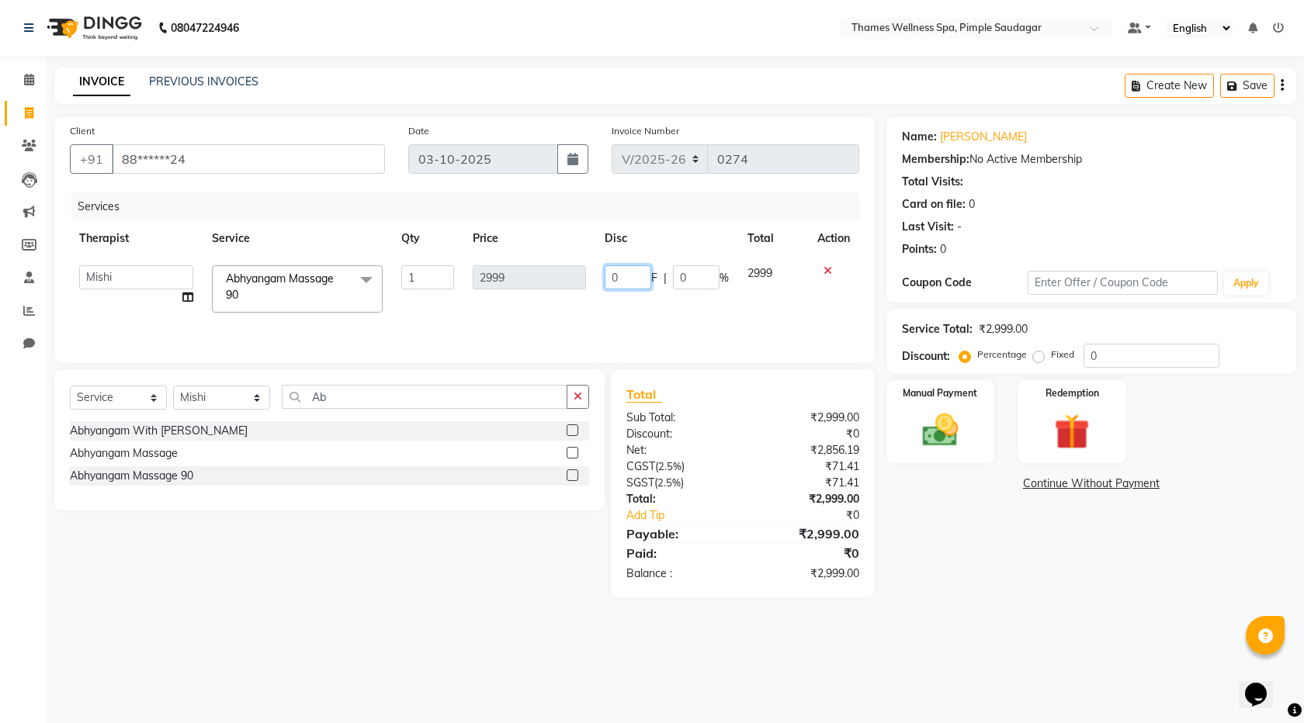
click at [610, 281] on input "0" at bounding box center [628, 277] width 47 height 24
drag, startPoint x: 627, startPoint y: 276, endPoint x: 545, endPoint y: 303, distance: 86.4
click at [545, 303] on tr "[PERSON_NAME] Bem Hana kety [PERSON_NAME] Mishi [PERSON_NAME] [PERSON_NAME] Das…" at bounding box center [464, 289] width 789 height 66
type input "899"
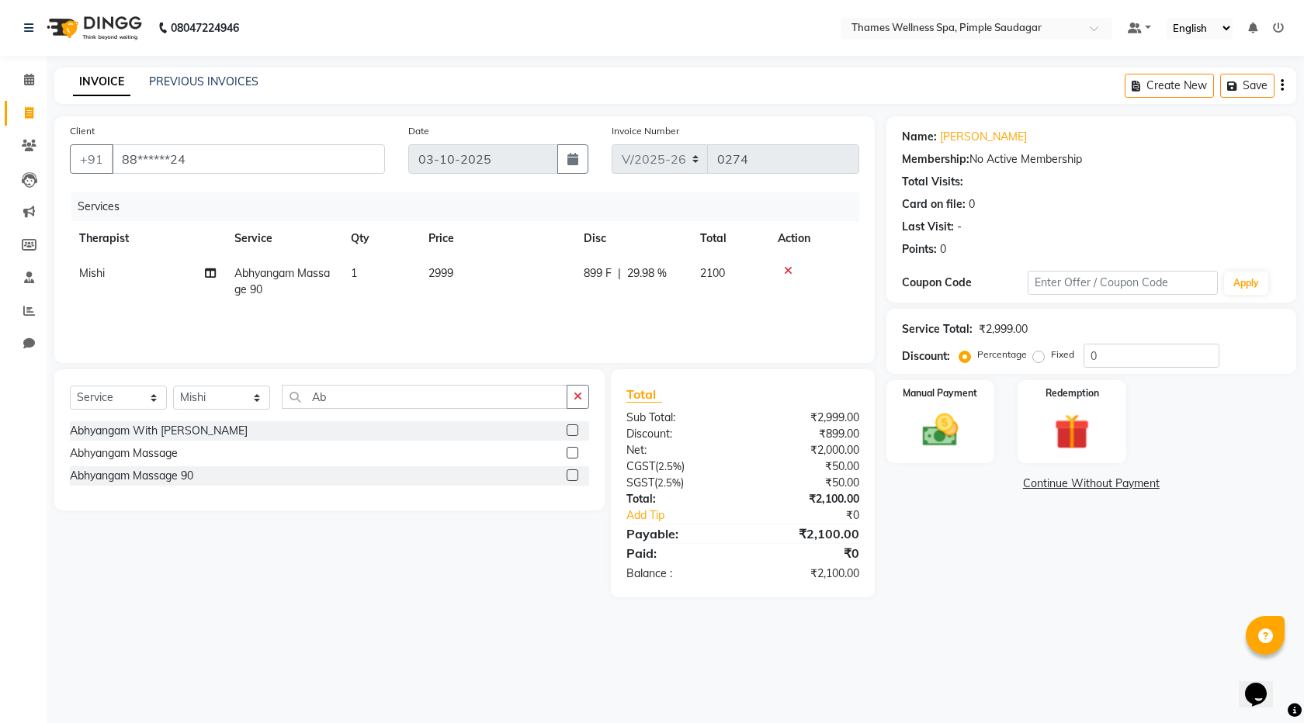
click at [654, 331] on div "Services Therapist Service Qty Price Disc Total Action Mishi Abhyangam Massage …" at bounding box center [464, 269] width 789 height 155
click at [965, 431] on img at bounding box center [940, 430] width 61 height 43
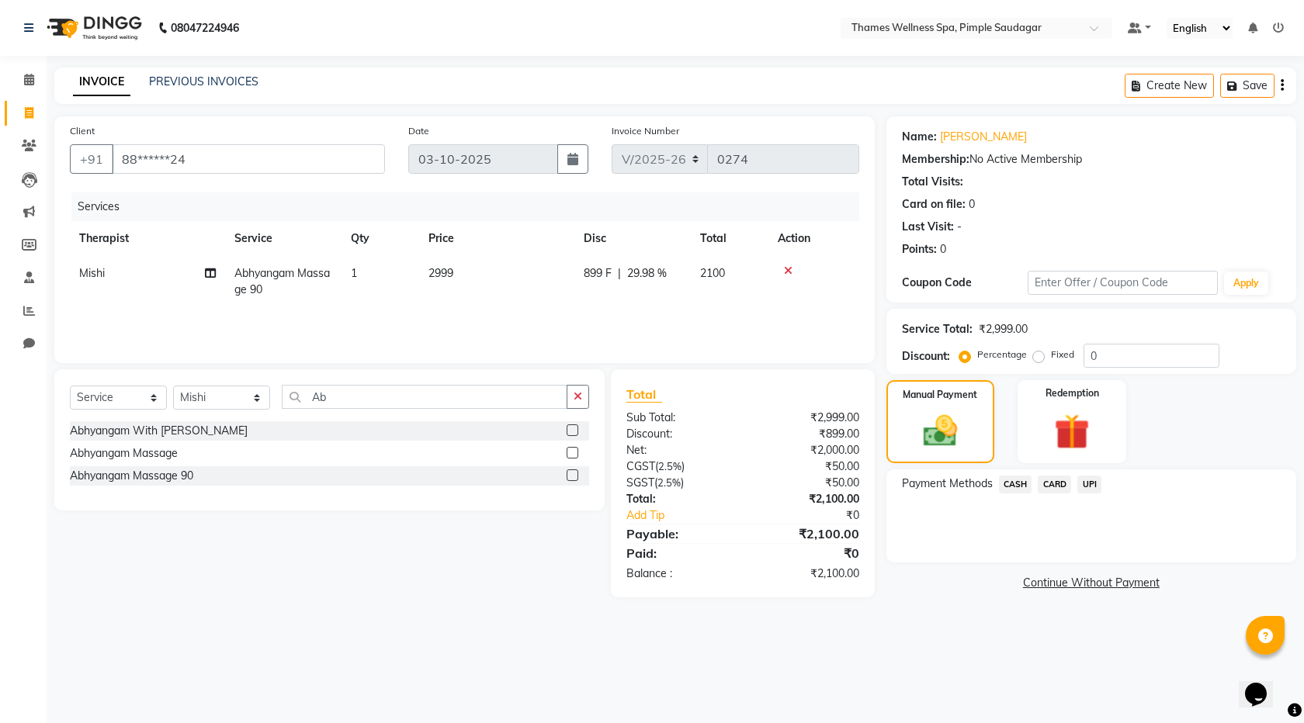
click at [1086, 487] on span "UPI" at bounding box center [1089, 485] width 24 height 18
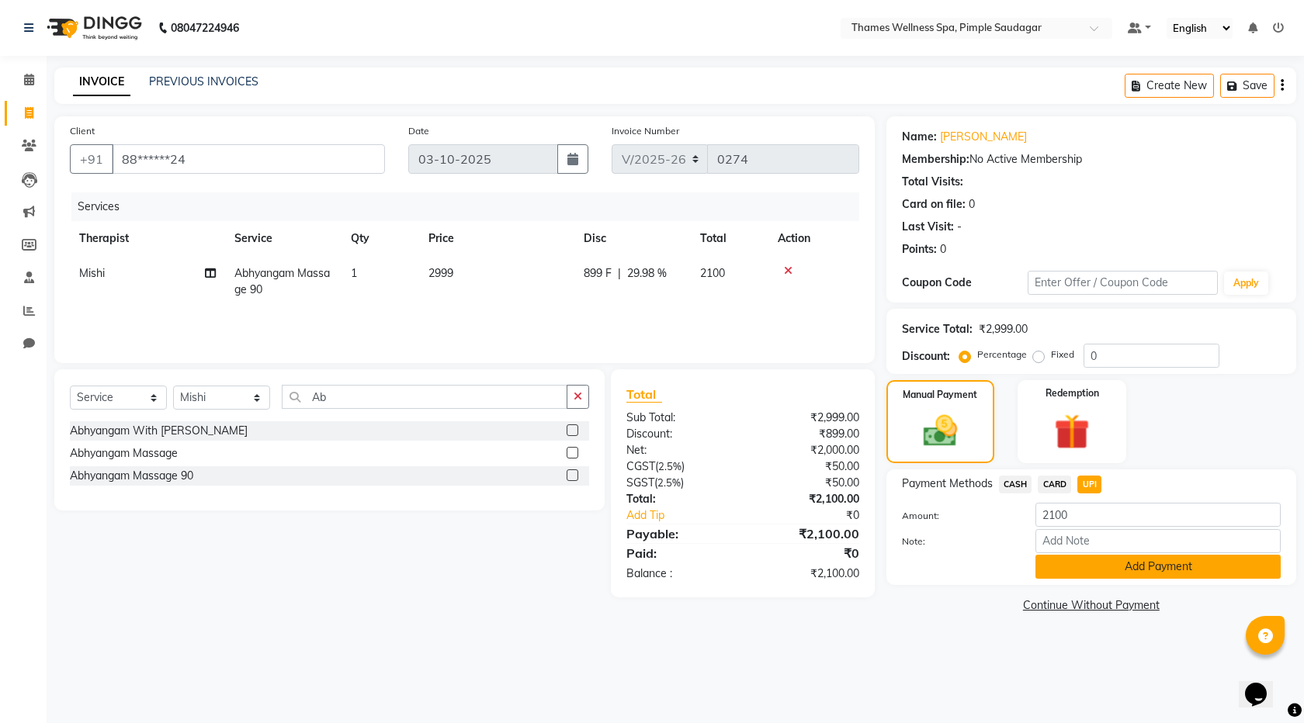
click at [1111, 569] on button "Add Payment" at bounding box center [1157, 567] width 245 height 24
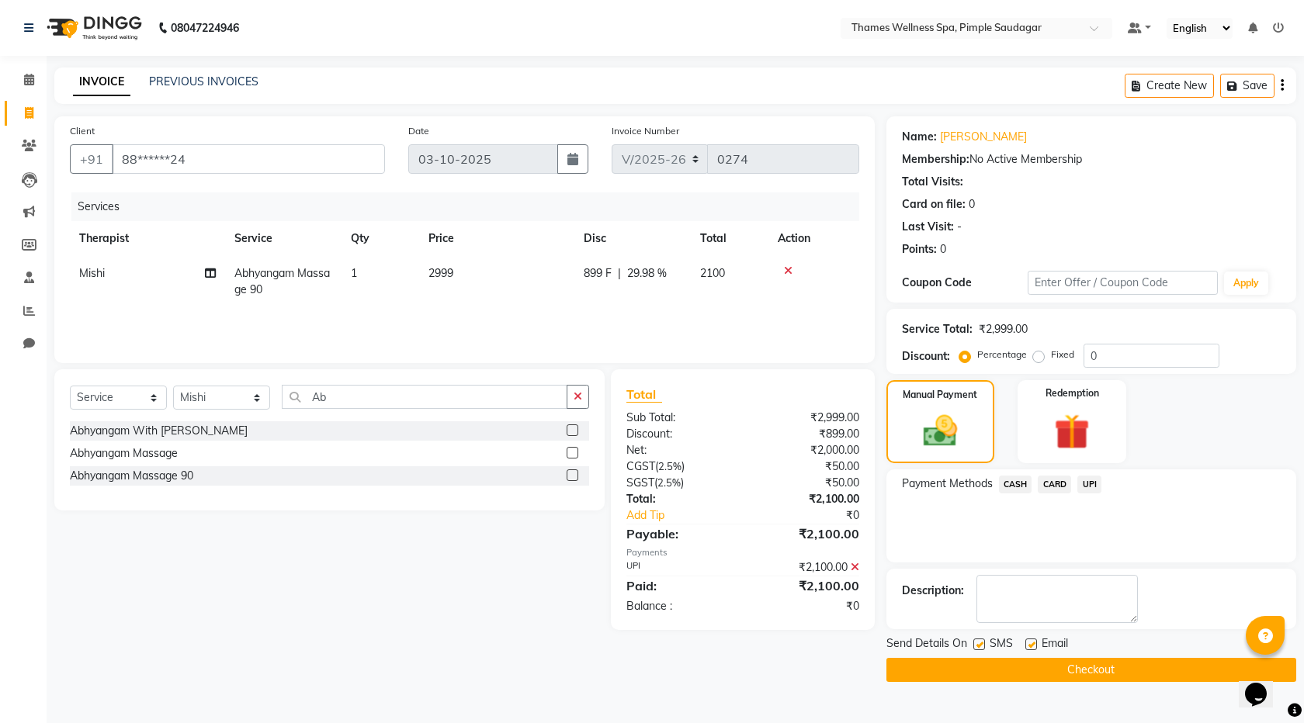
click at [1087, 665] on button "Checkout" at bounding box center [1091, 670] width 410 height 24
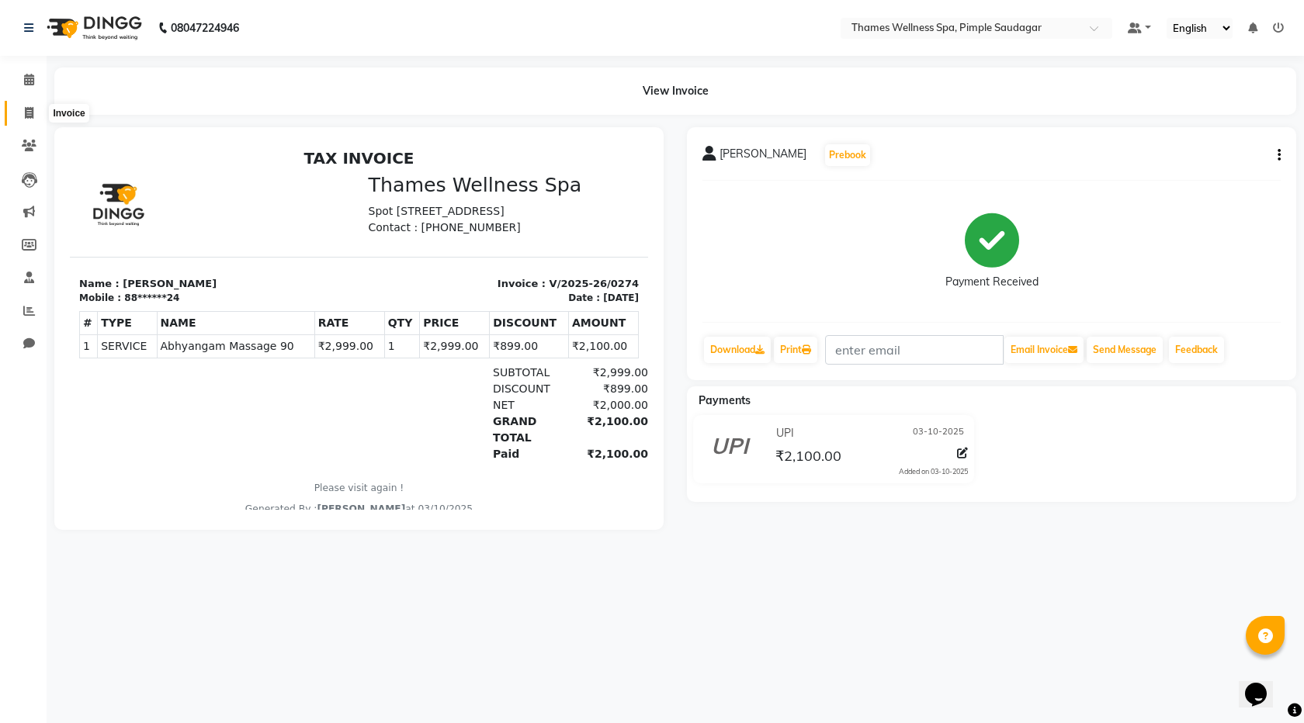
click at [21, 107] on span at bounding box center [29, 114] width 27 height 18
select select "8709"
select select "service"
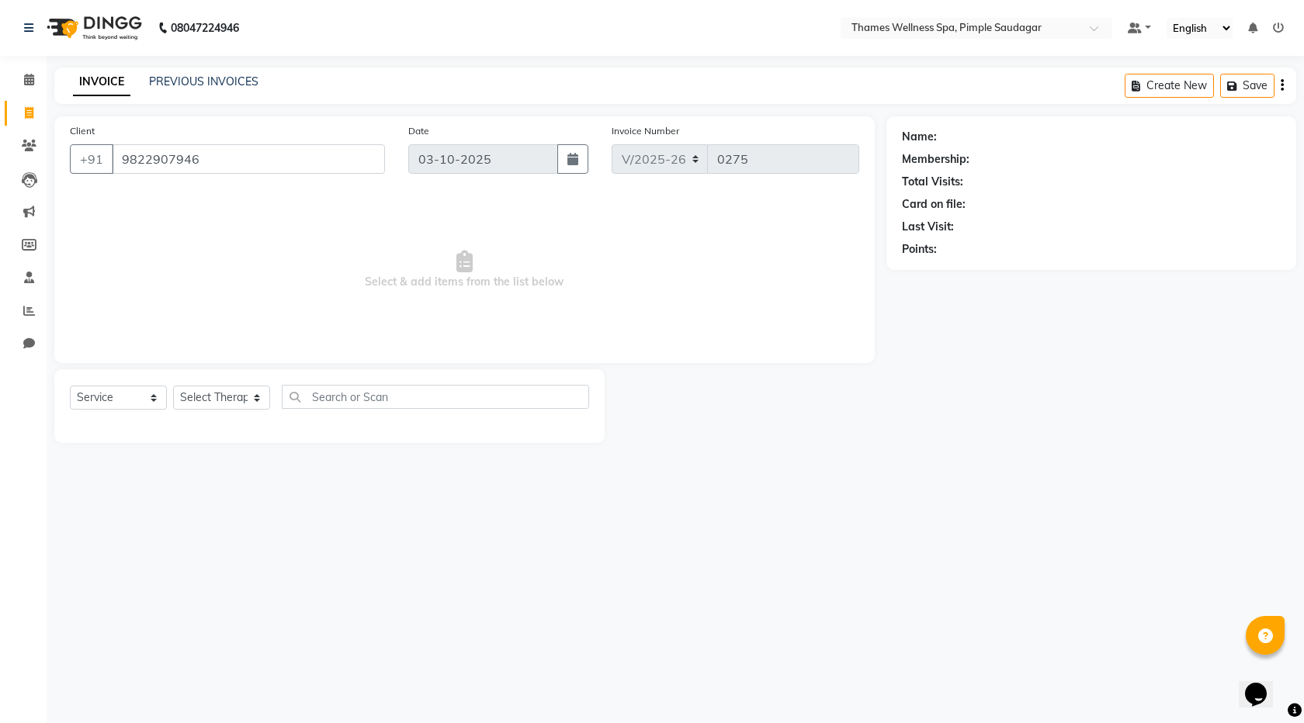
type input "9822907946"
select select "1: Object"
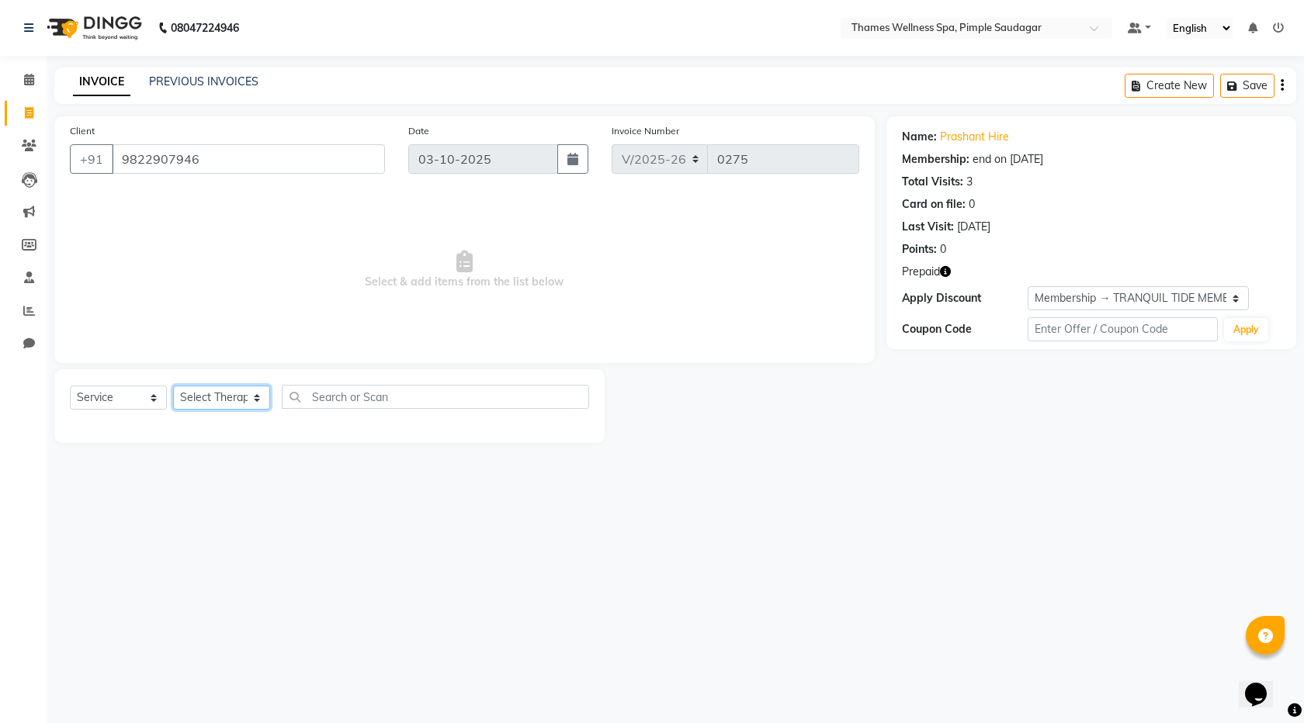
click at [200, 404] on select "Select Therapist [PERSON_NAME] Bem Hana kety [PERSON_NAME] Mishi [PERSON_NAME] …" at bounding box center [221, 398] width 97 height 24
select select "88612"
click at [173, 386] on select "Select Therapist [PERSON_NAME] Bem Hana kety [PERSON_NAME] Mishi [PERSON_NAME] …" at bounding box center [221, 398] width 97 height 24
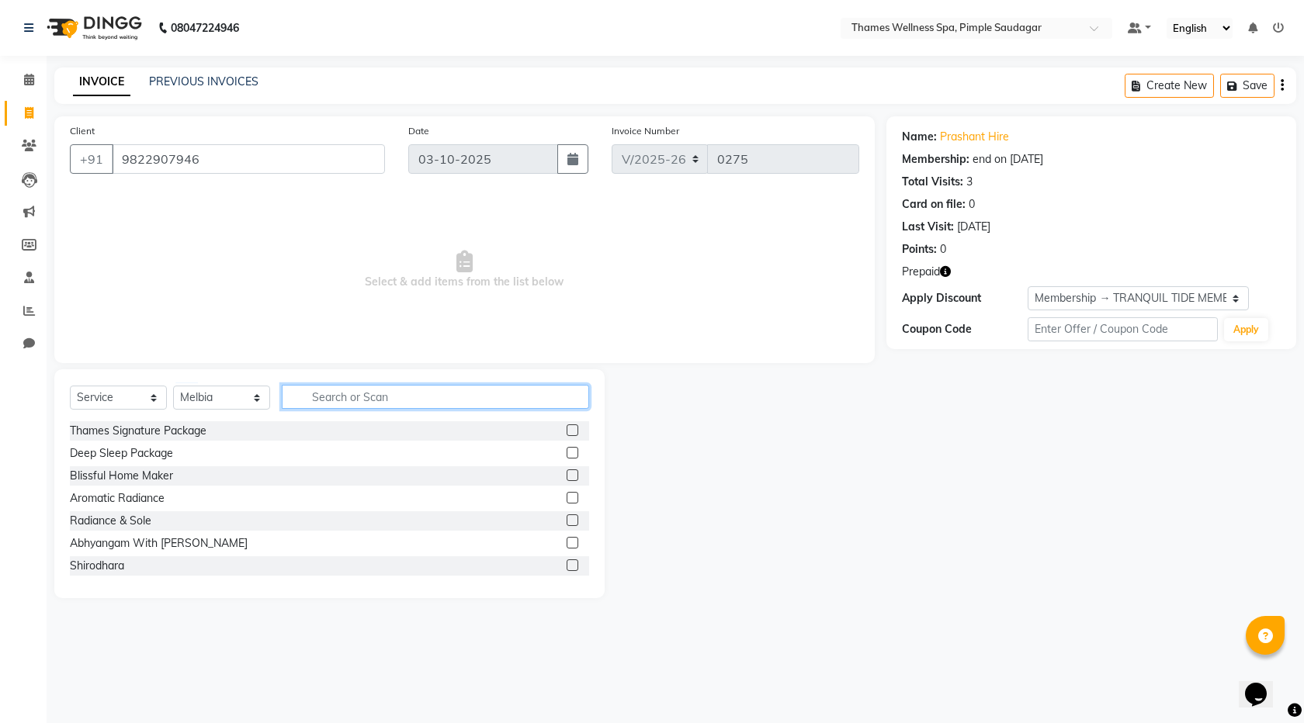
click at [339, 403] on input "text" at bounding box center [435, 397] width 307 height 24
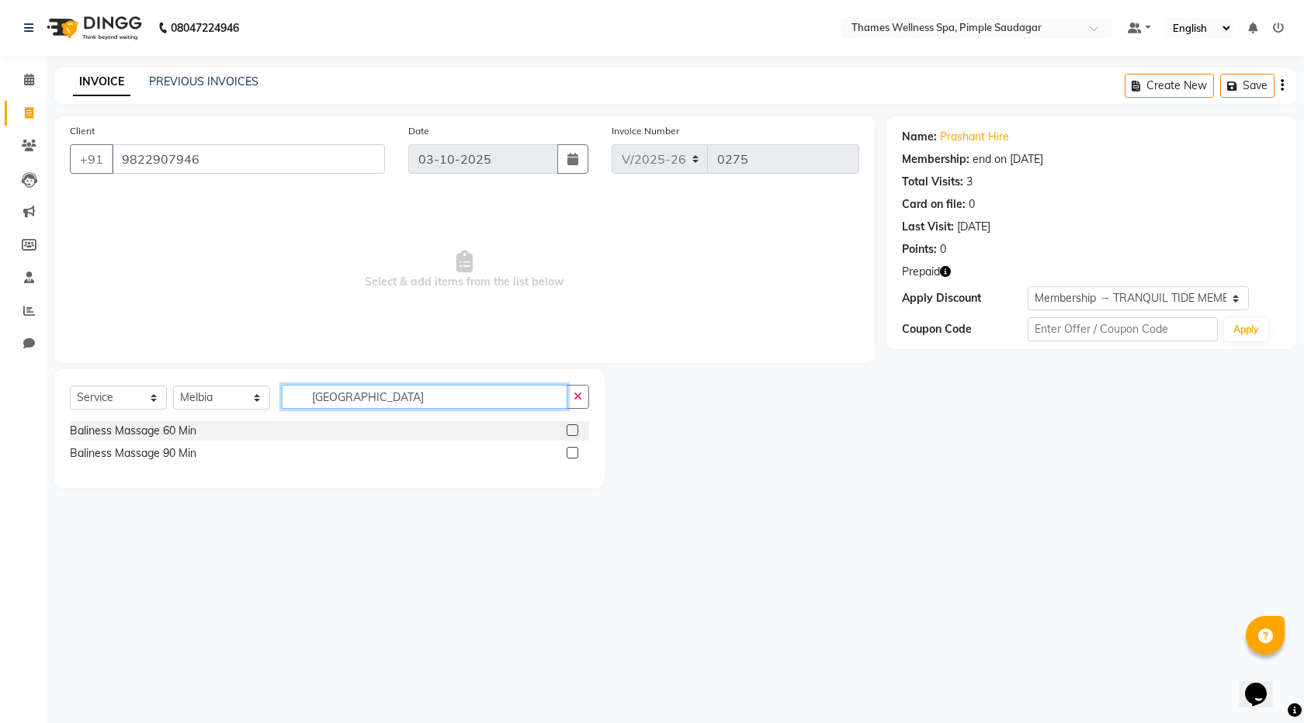
type input "[GEOGRAPHIC_DATA]"
click at [572, 430] on label at bounding box center [573, 431] width 12 height 12
click at [572, 430] on input "checkbox" at bounding box center [572, 431] width 10 height 10
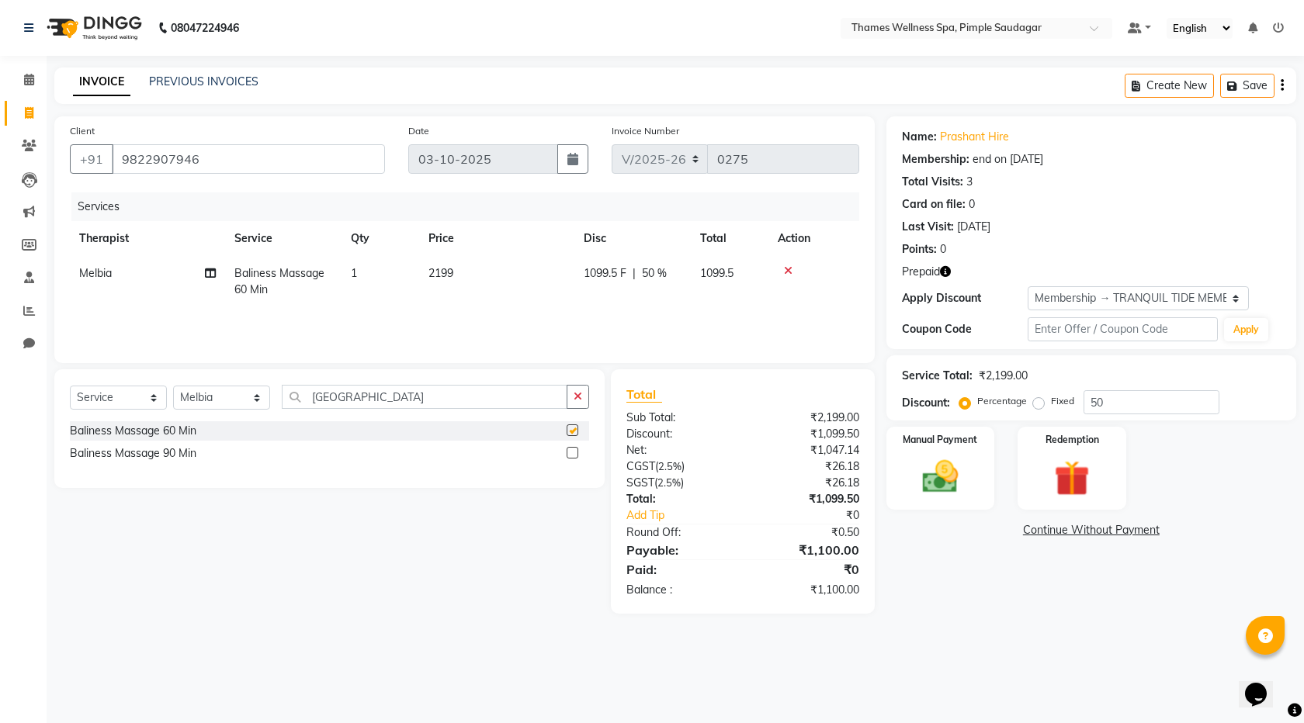
checkbox input "false"
click at [1076, 479] on img at bounding box center [1071, 479] width 61 height 46
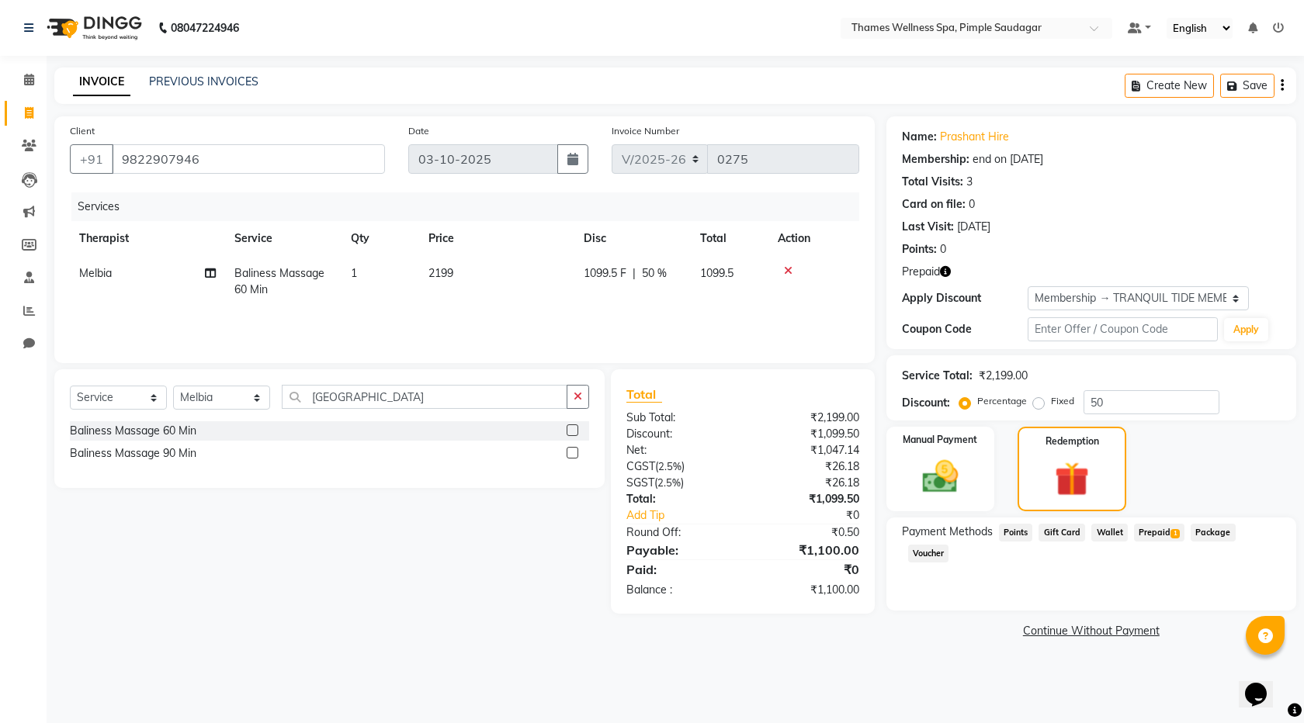
click at [1155, 530] on span "Prepaid 1" at bounding box center [1159, 533] width 50 height 18
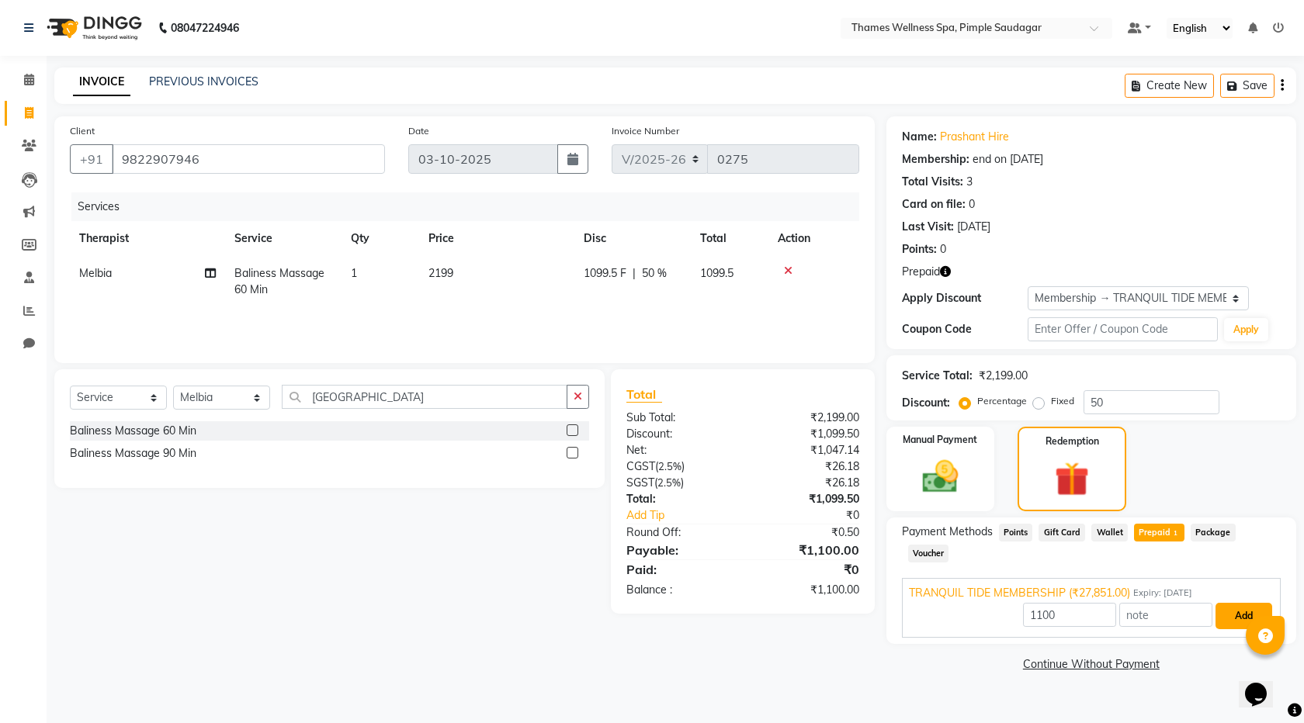
click at [1235, 603] on button "Add" at bounding box center [1243, 616] width 57 height 26
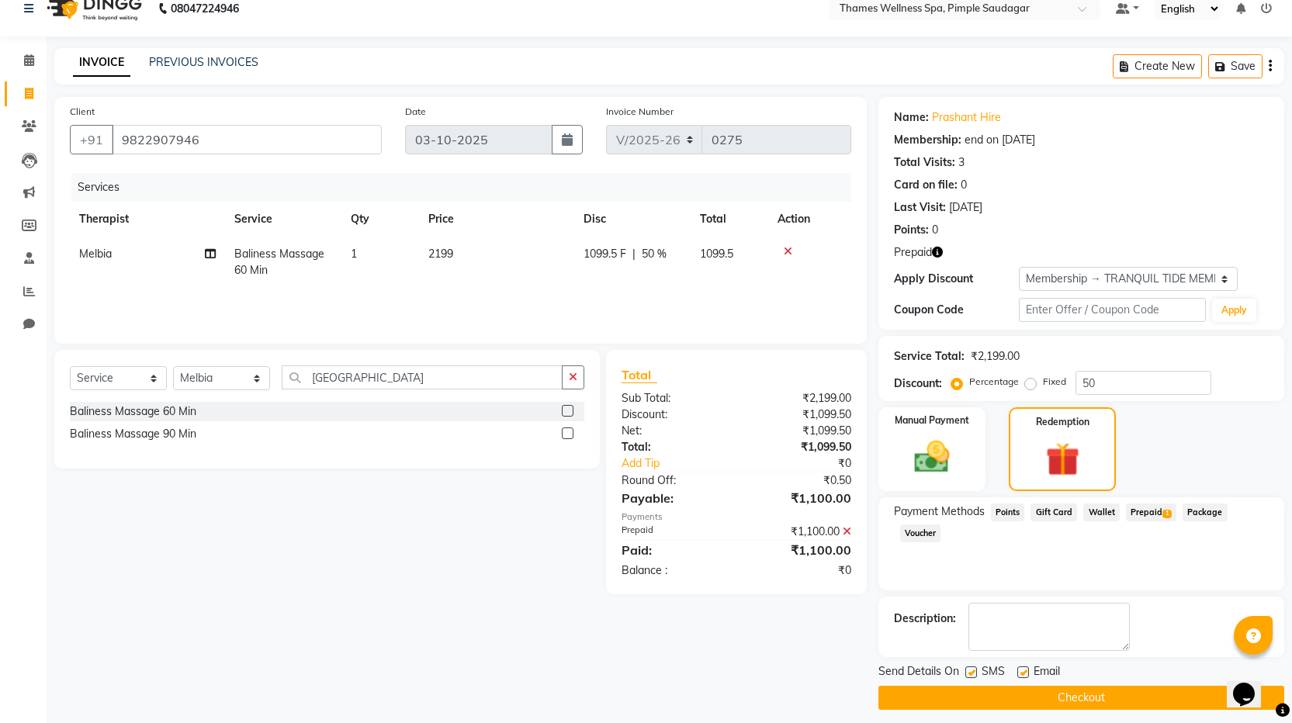
scroll to position [29, 0]
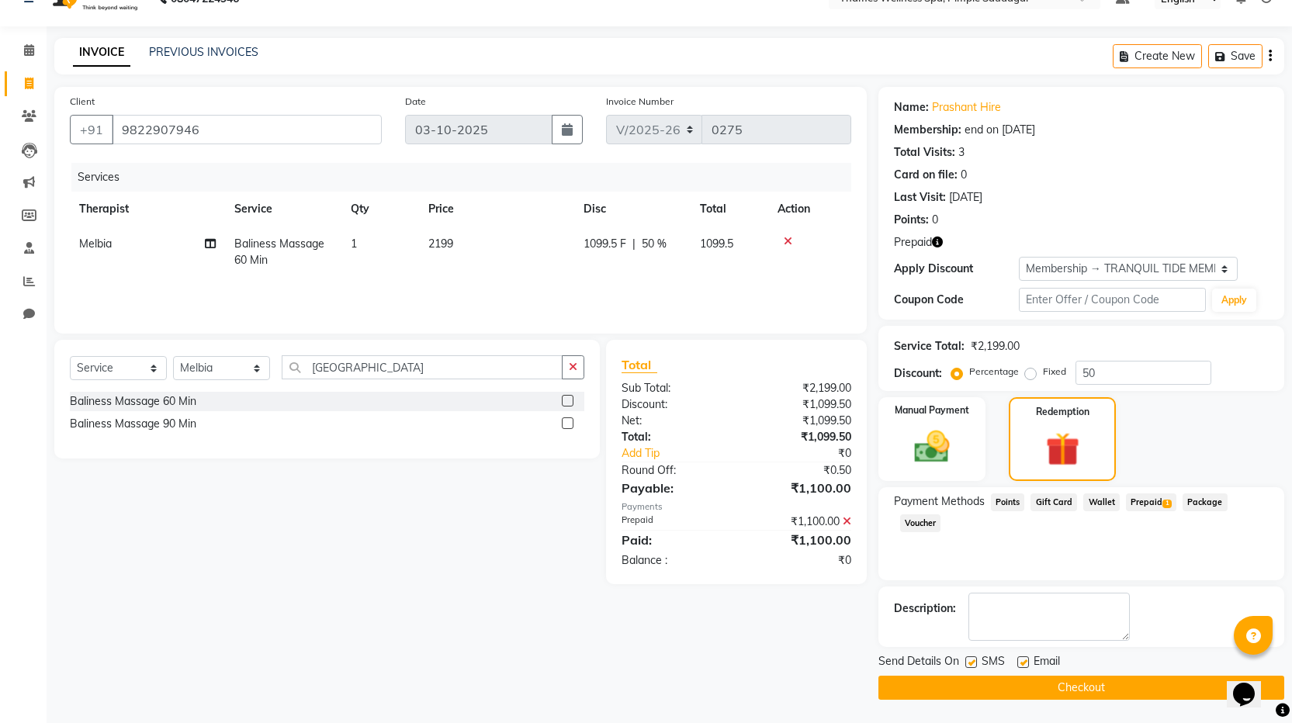
click at [1106, 690] on button "Checkout" at bounding box center [1081, 688] width 406 height 24
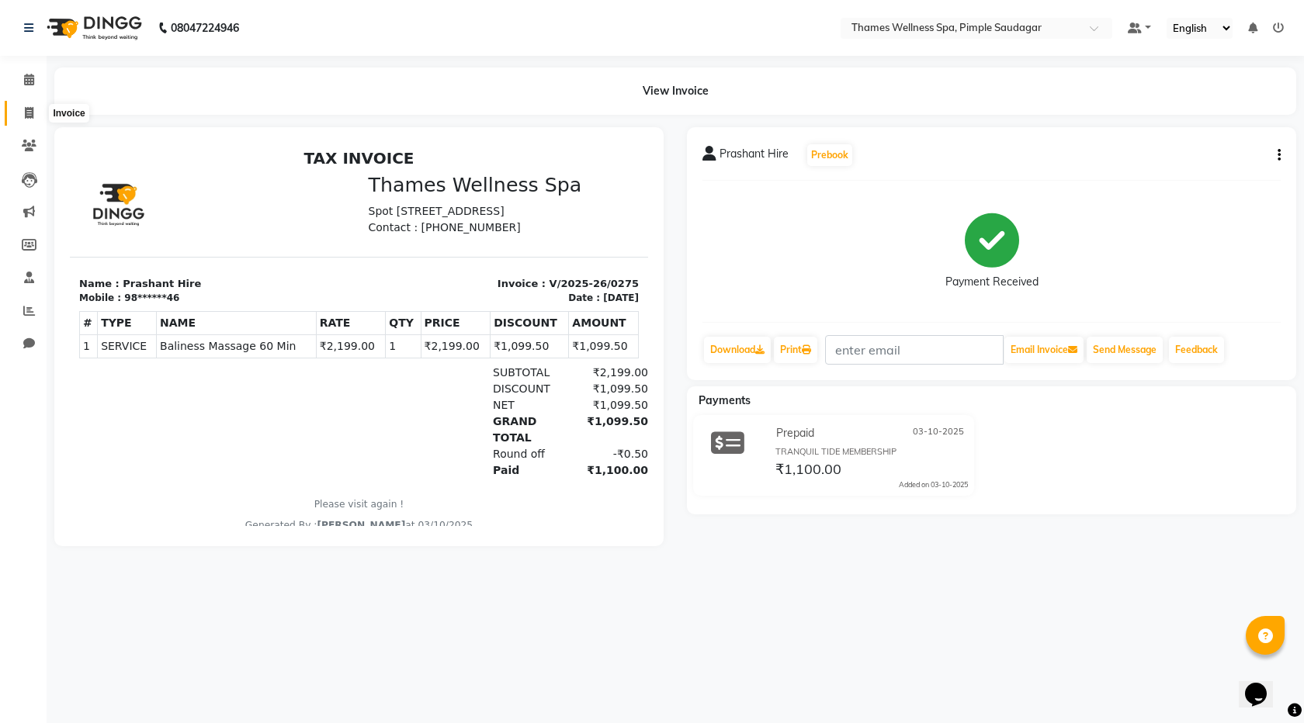
click at [29, 115] on icon at bounding box center [29, 113] width 9 height 12
select select "service"
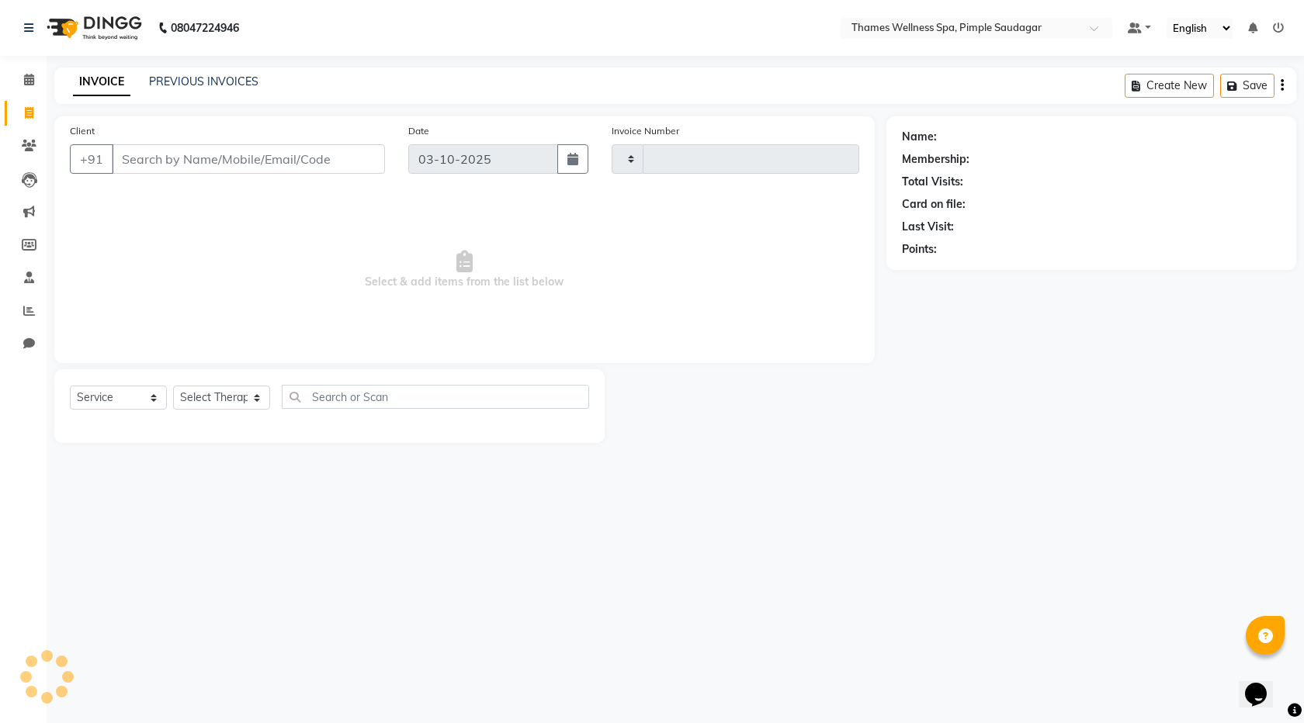
type input "0276"
select select "8709"
click at [167, 160] on input "Client" at bounding box center [248, 158] width 273 height 29
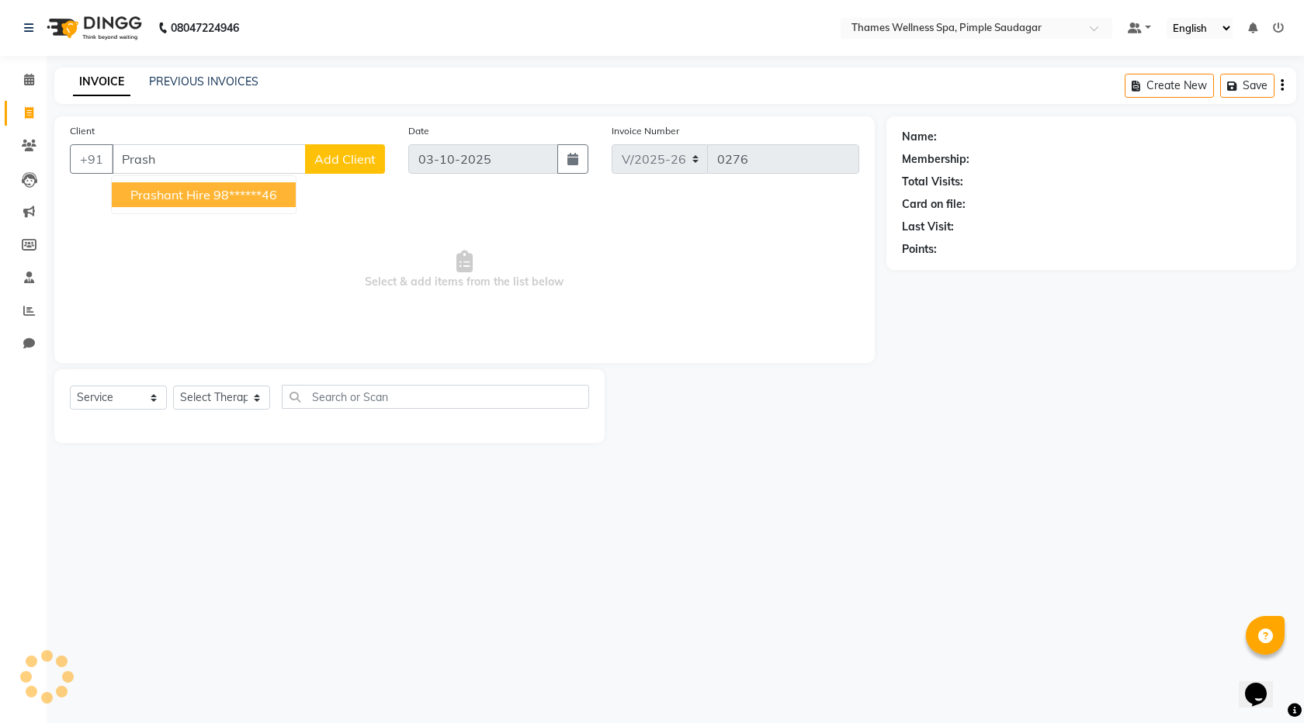
click at [234, 192] on ngb-highlight "98******46" at bounding box center [245, 195] width 64 height 16
type input "98******46"
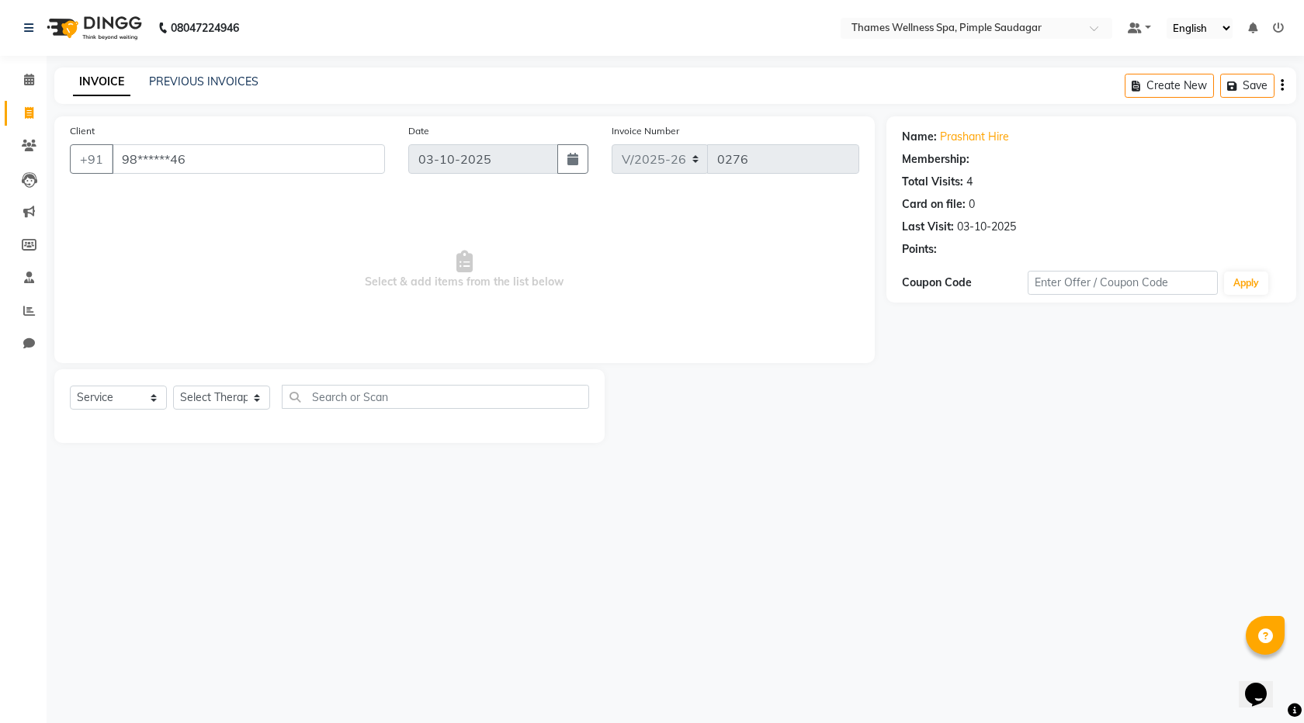
select select "1: Object"
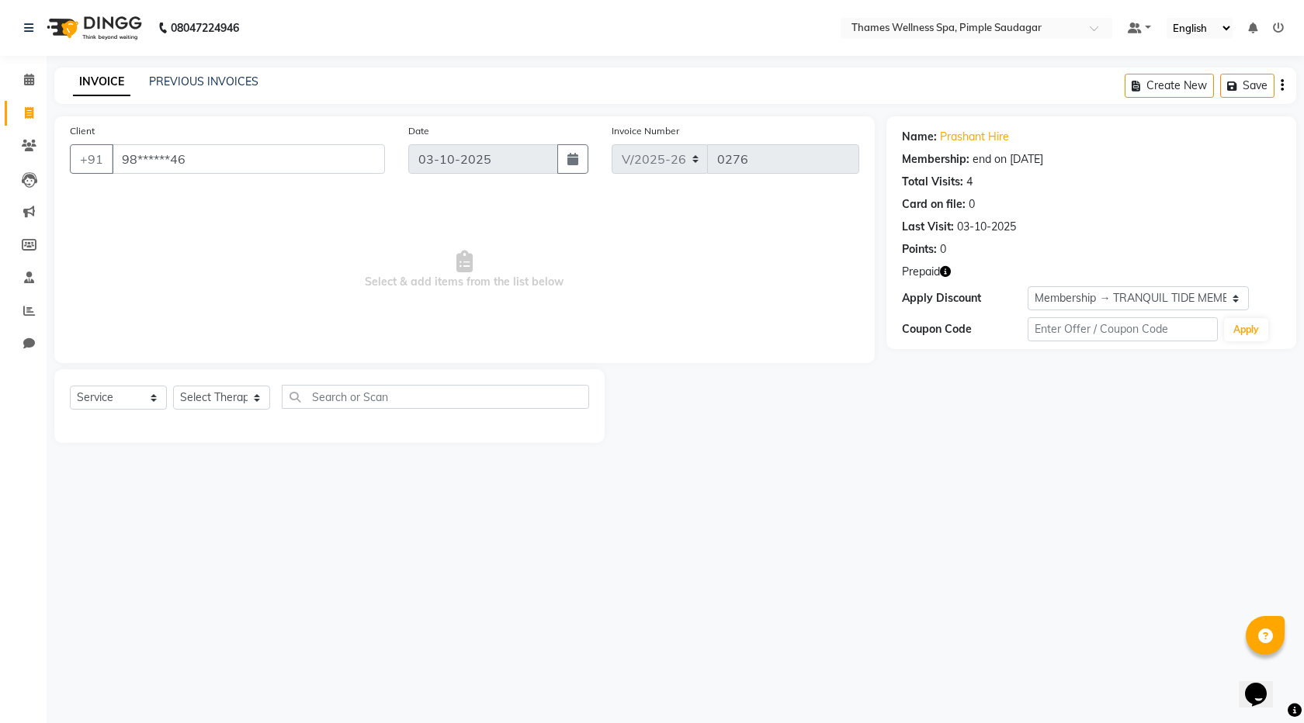
click at [996, 124] on div "Name: Prashant Hire Membership: end on [DATE] Total Visits: 4 Card on file: 0 L…" at bounding box center [1091, 190] width 379 height 135
click at [999, 134] on link "Prashant Hire" at bounding box center [974, 137] width 69 height 16
click at [35, 139] on span at bounding box center [29, 146] width 27 height 18
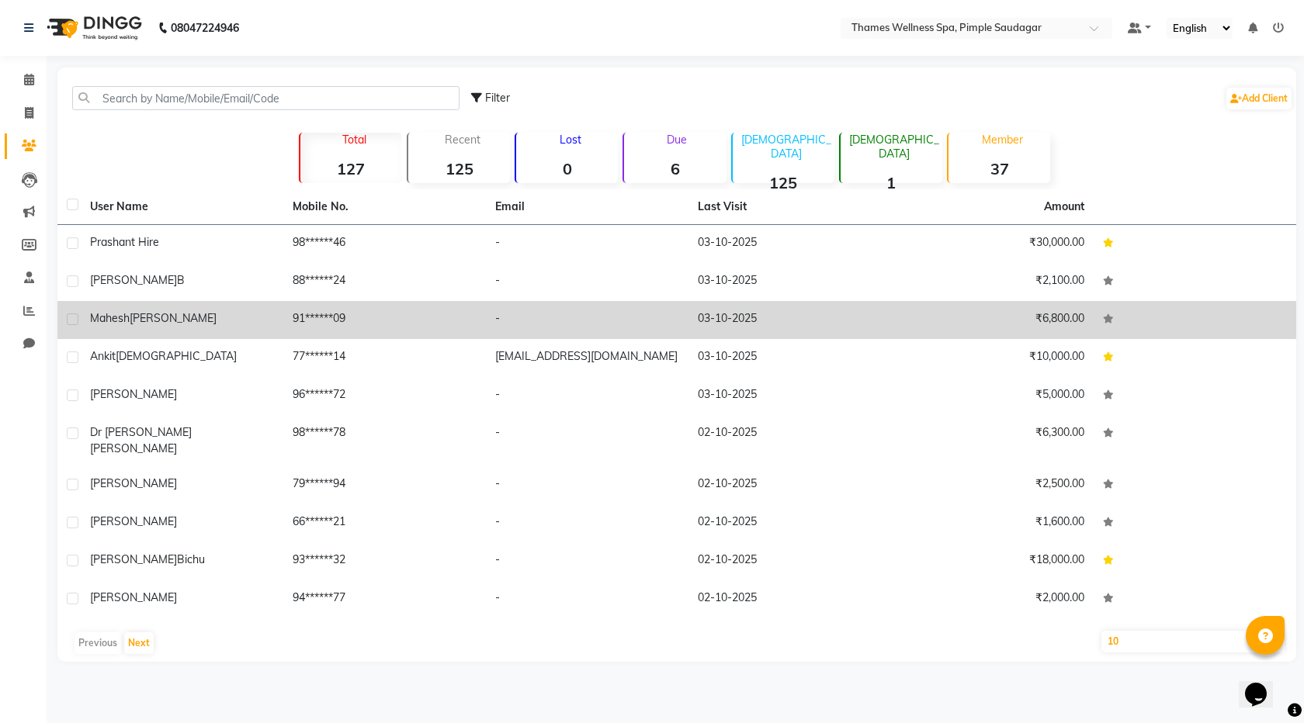
click at [251, 321] on div "[PERSON_NAME]" at bounding box center [182, 318] width 184 height 16
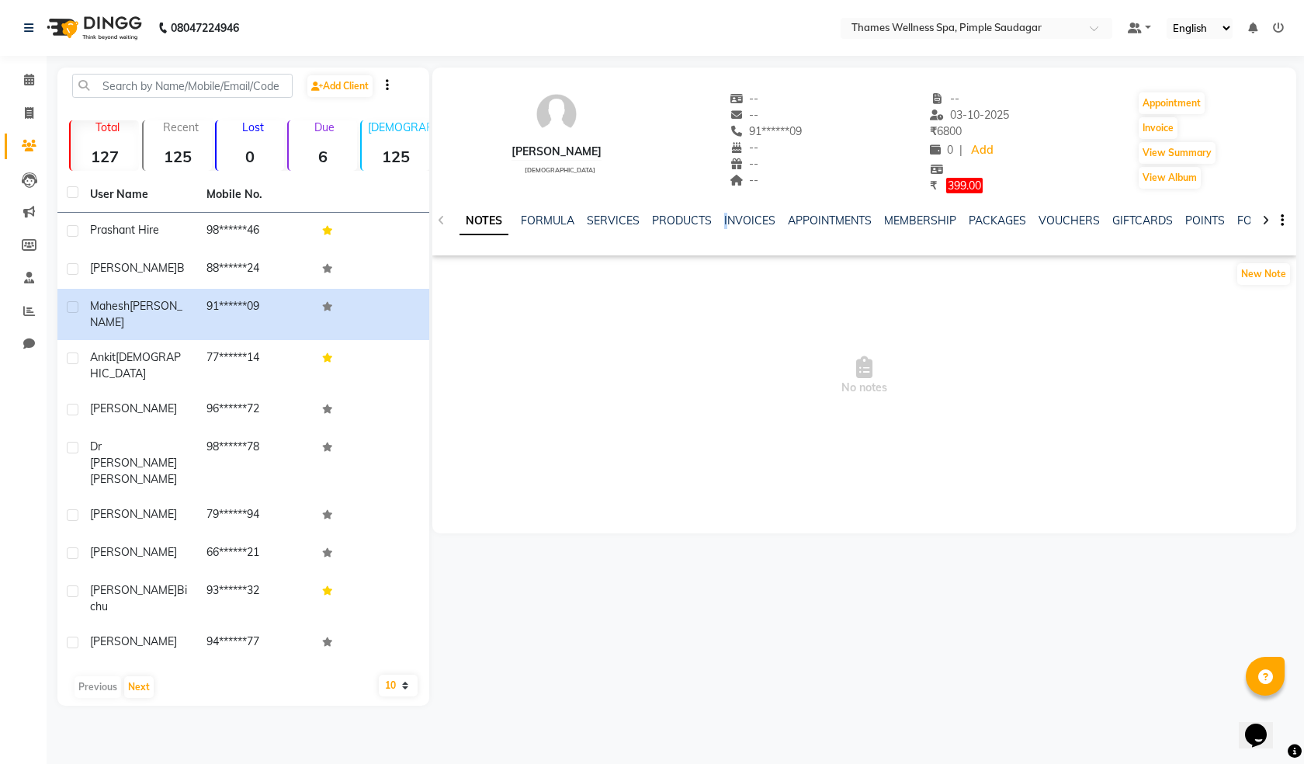
click at [722, 203] on div "NOTES FORMULA SERVICES PRODUCTS INVOICES APPOINTMENTS MEMBERSHIP PACKAGES VOUCH…" at bounding box center [864, 221] width 864 height 54
click at [735, 225] on link "INVOICES" at bounding box center [749, 220] width 51 height 14
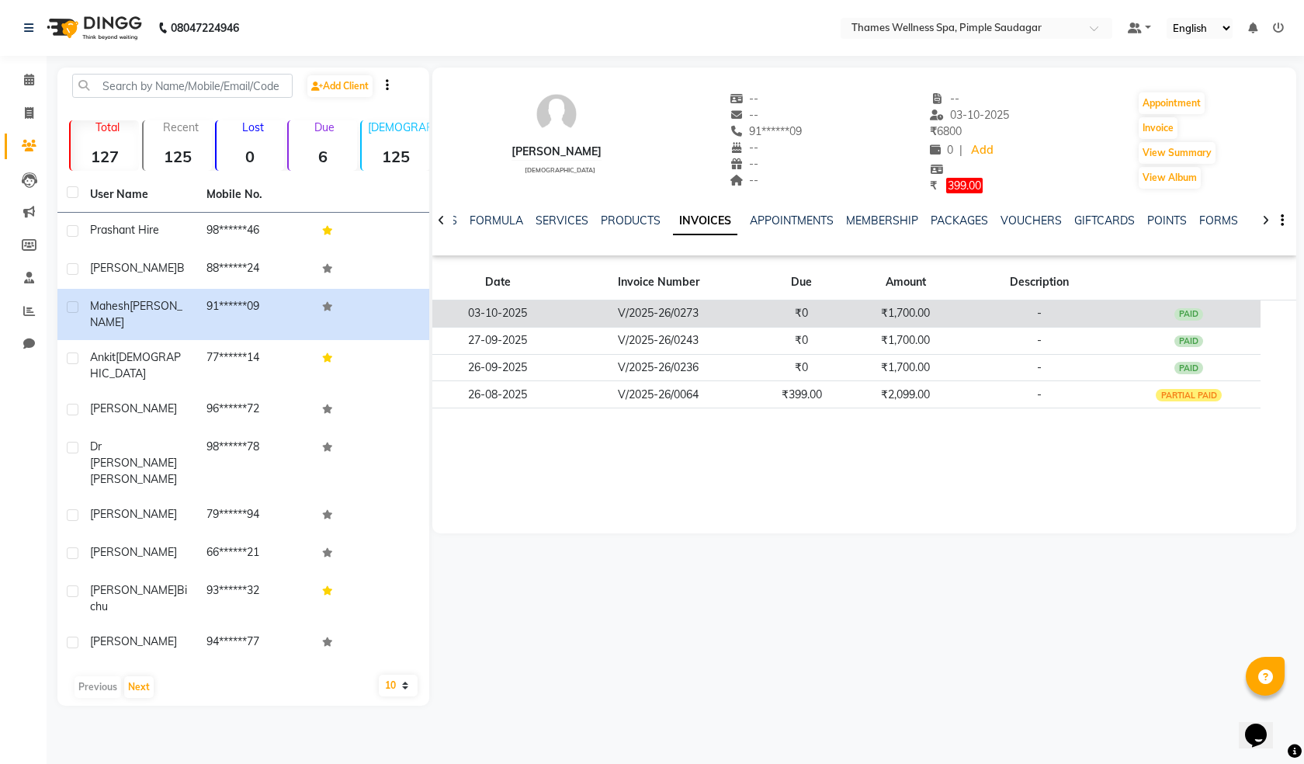
click at [917, 310] on td "₹1,700.00" at bounding box center [905, 313] width 113 height 27
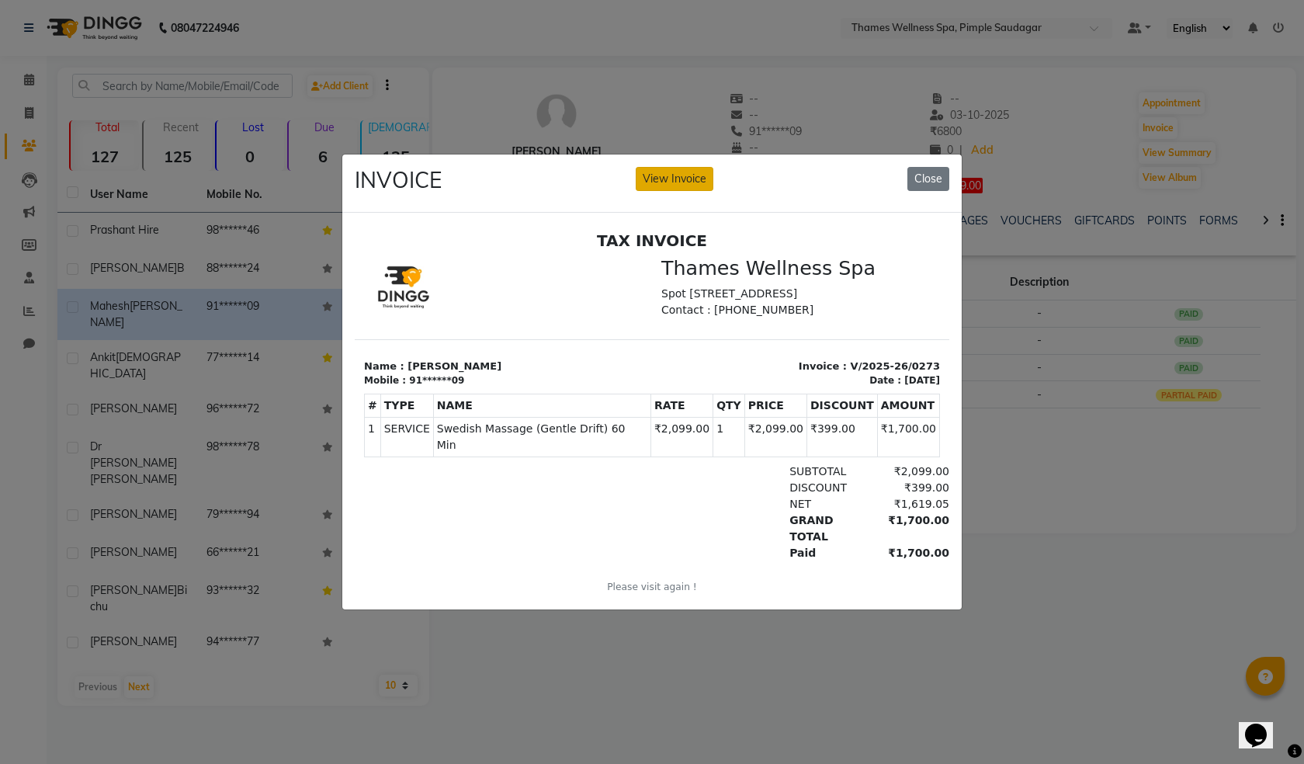
click at [643, 175] on button "View Invoice" at bounding box center [675, 179] width 78 height 24
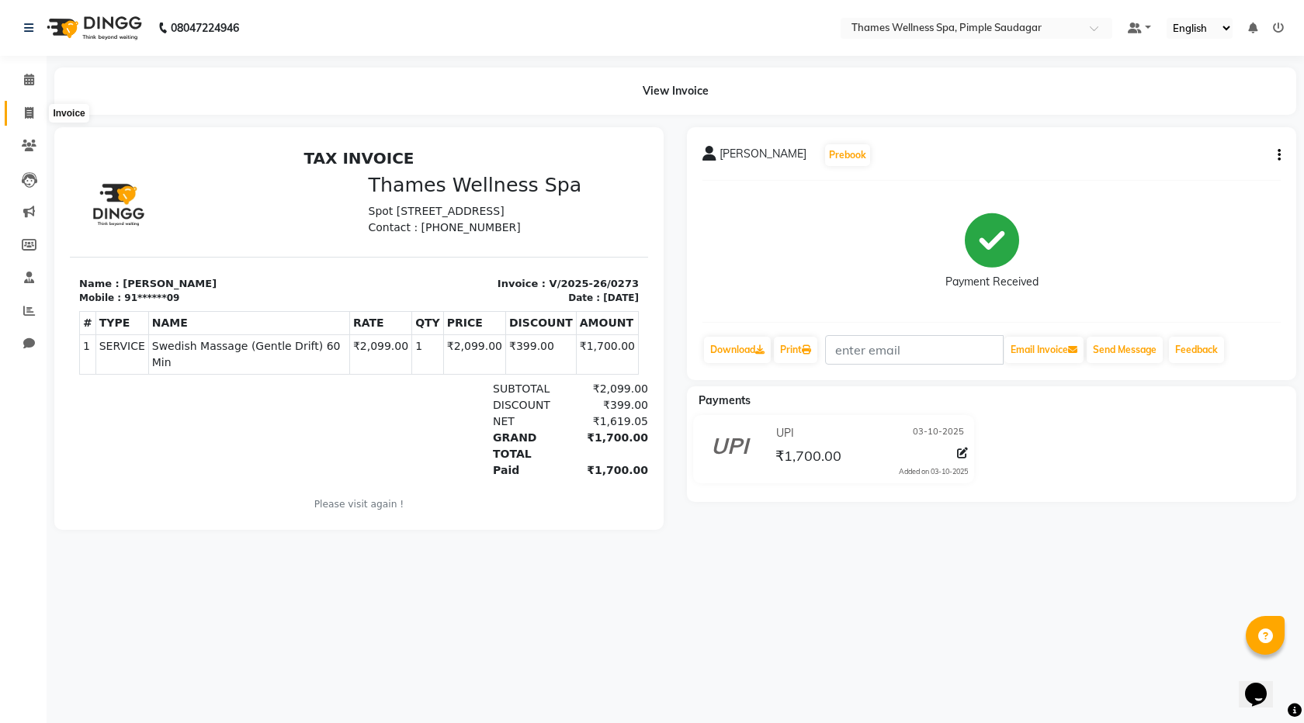
click at [19, 109] on span at bounding box center [29, 114] width 27 height 18
select select "8709"
select select "service"
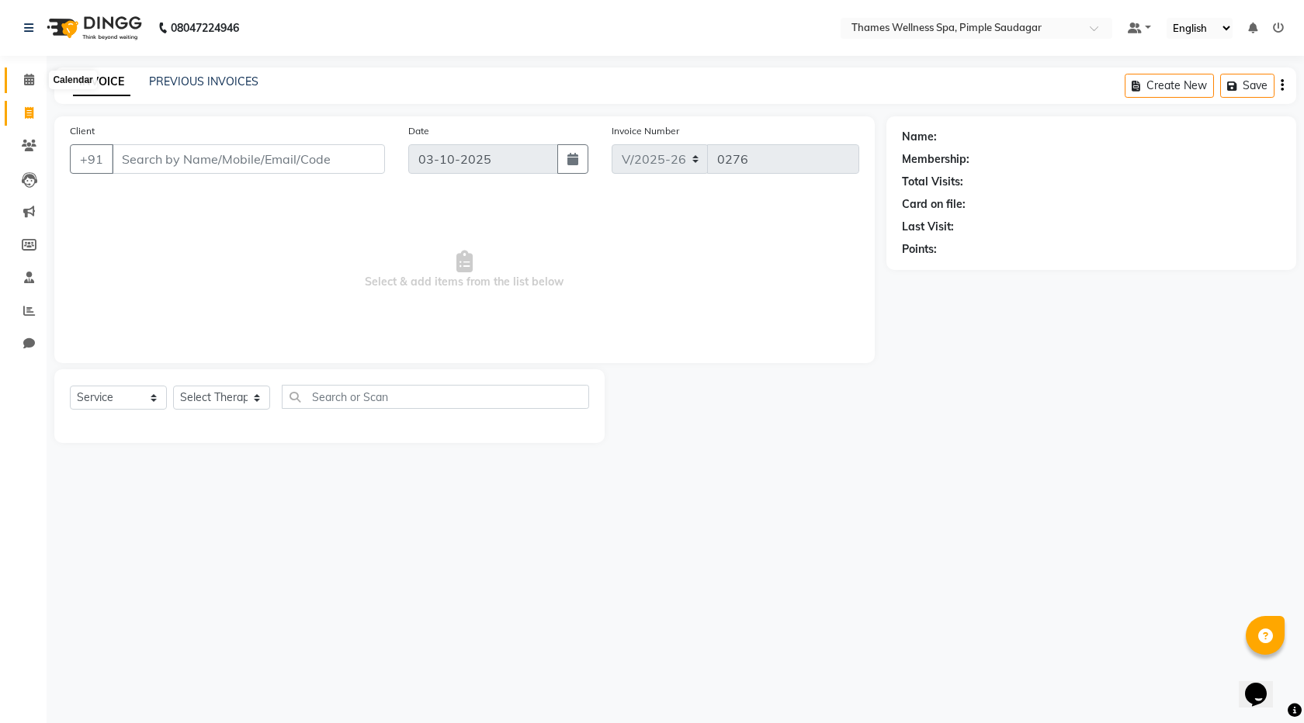
drag, startPoint x: 26, startPoint y: 79, endPoint x: 33, endPoint y: 85, distance: 8.8
click at [27, 78] on icon at bounding box center [29, 80] width 10 height 12
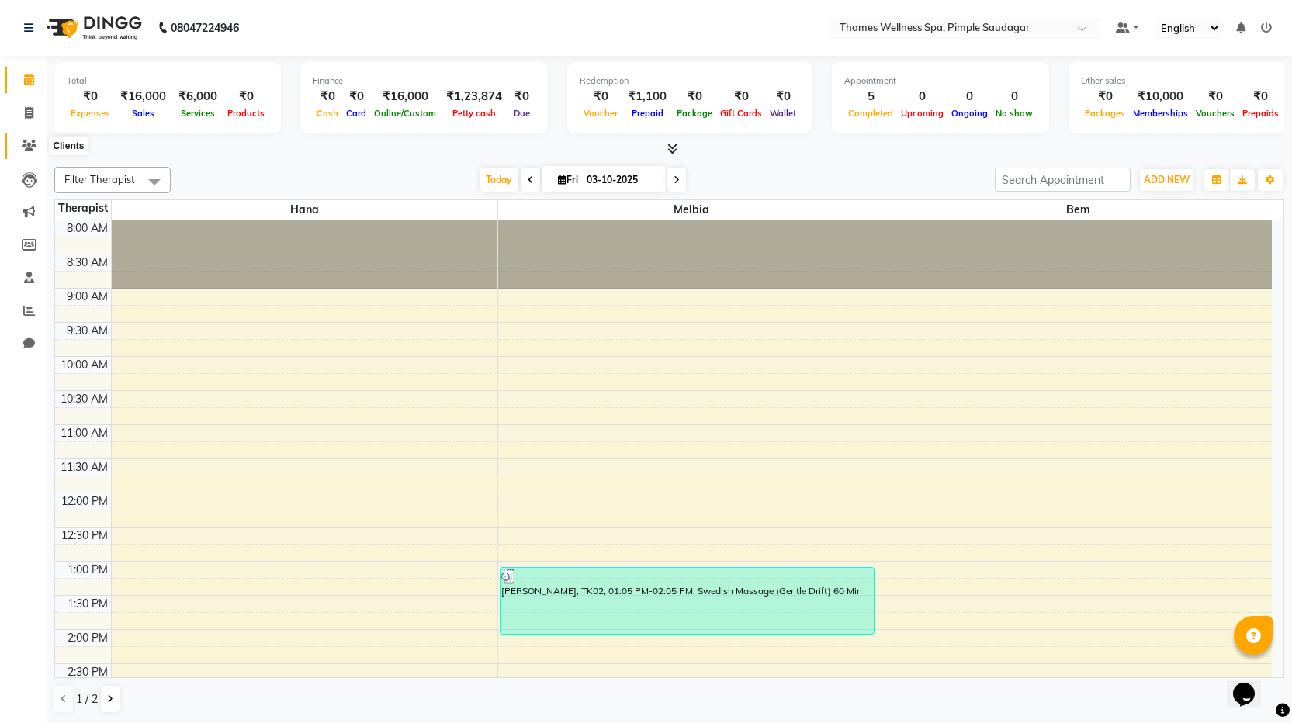
click at [26, 137] on span at bounding box center [29, 146] width 27 height 18
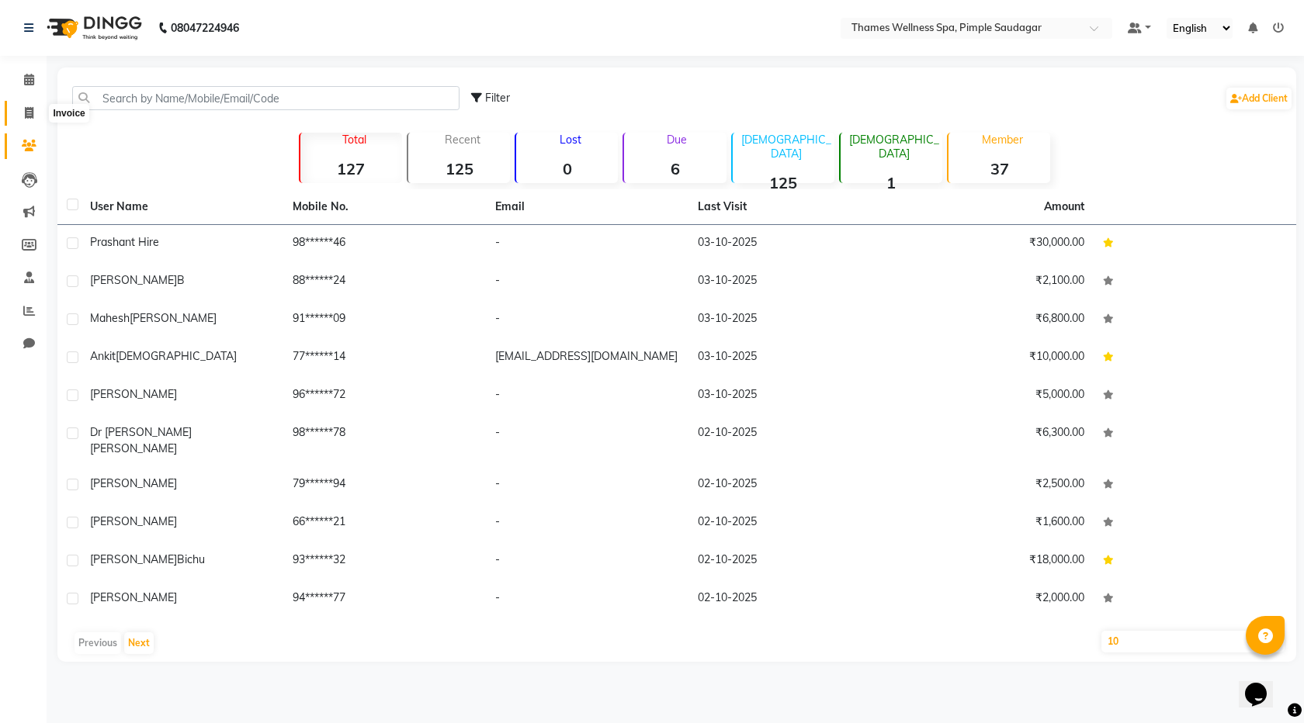
click at [27, 120] on span at bounding box center [29, 114] width 27 height 18
select select "8709"
select select "service"
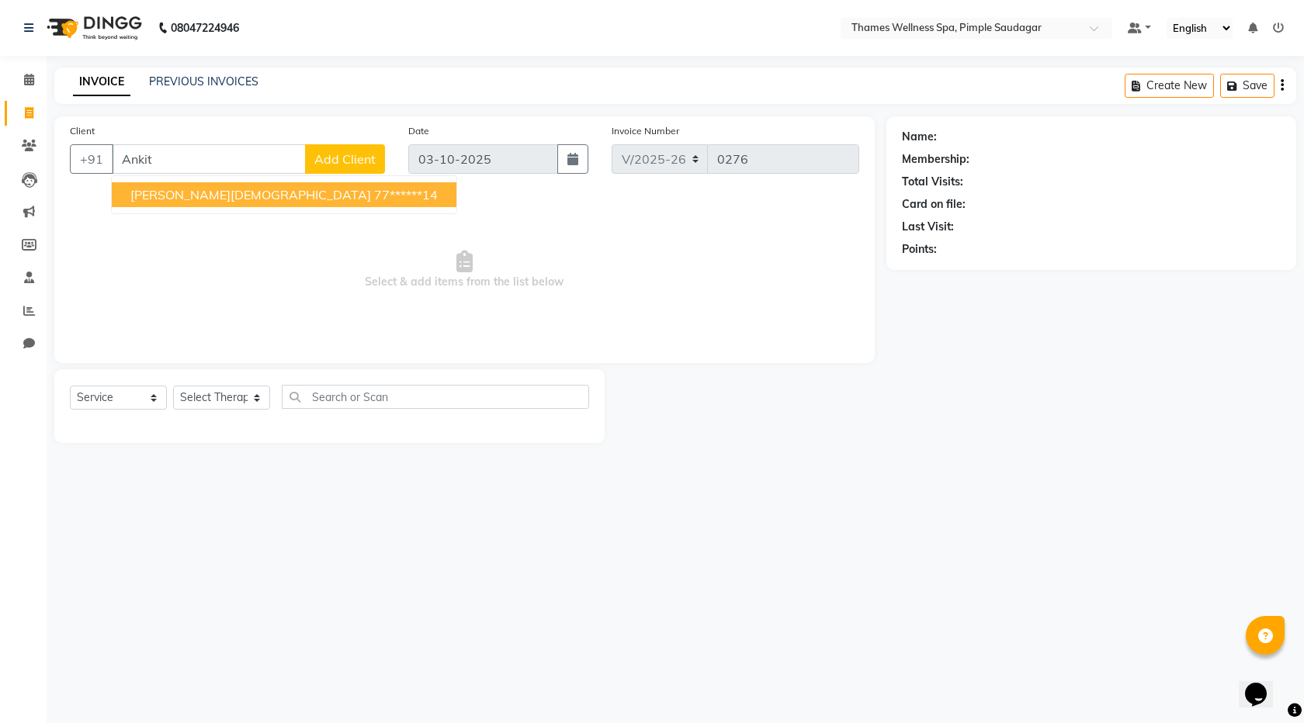
click at [152, 199] on span "[PERSON_NAME][DEMOGRAPHIC_DATA]" at bounding box center [250, 195] width 241 height 16
type input "77******14"
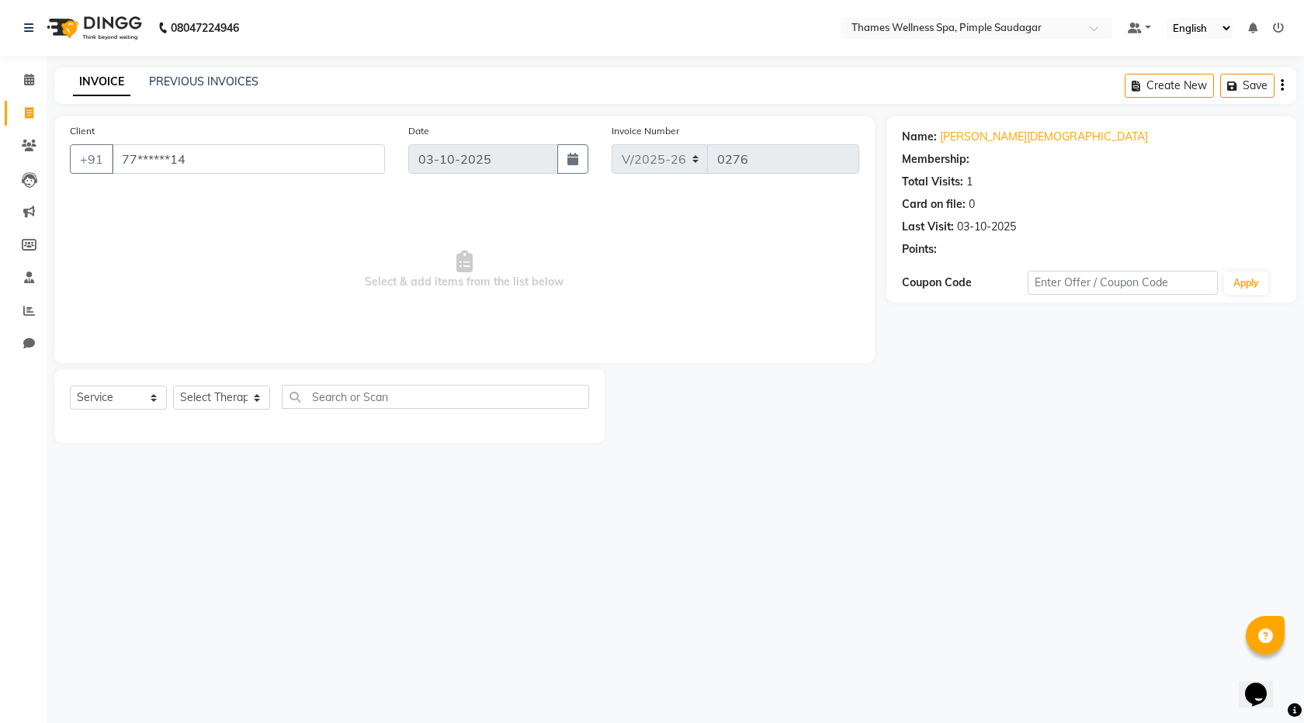
select select "1: Object"
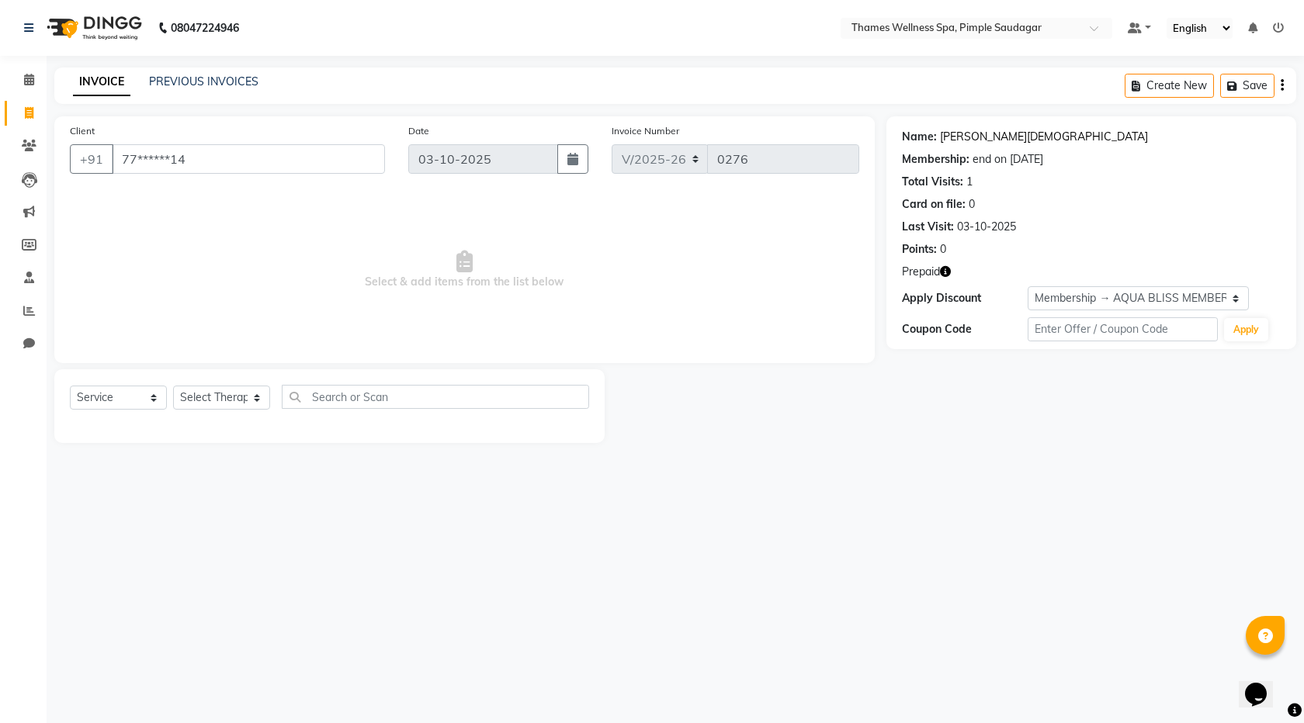
click at [978, 131] on link "[PERSON_NAME][DEMOGRAPHIC_DATA]" at bounding box center [1044, 137] width 208 height 16
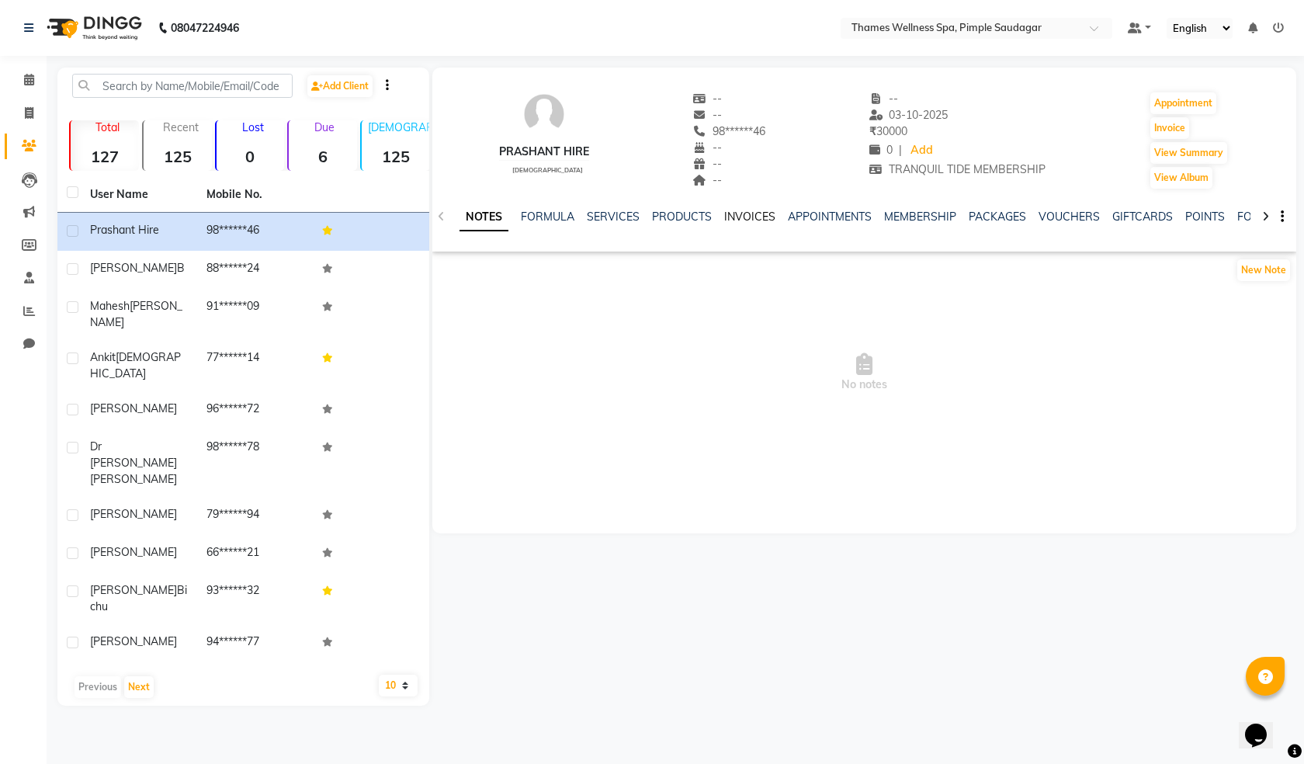
click at [762, 217] on link "INVOICES" at bounding box center [749, 217] width 51 height 14
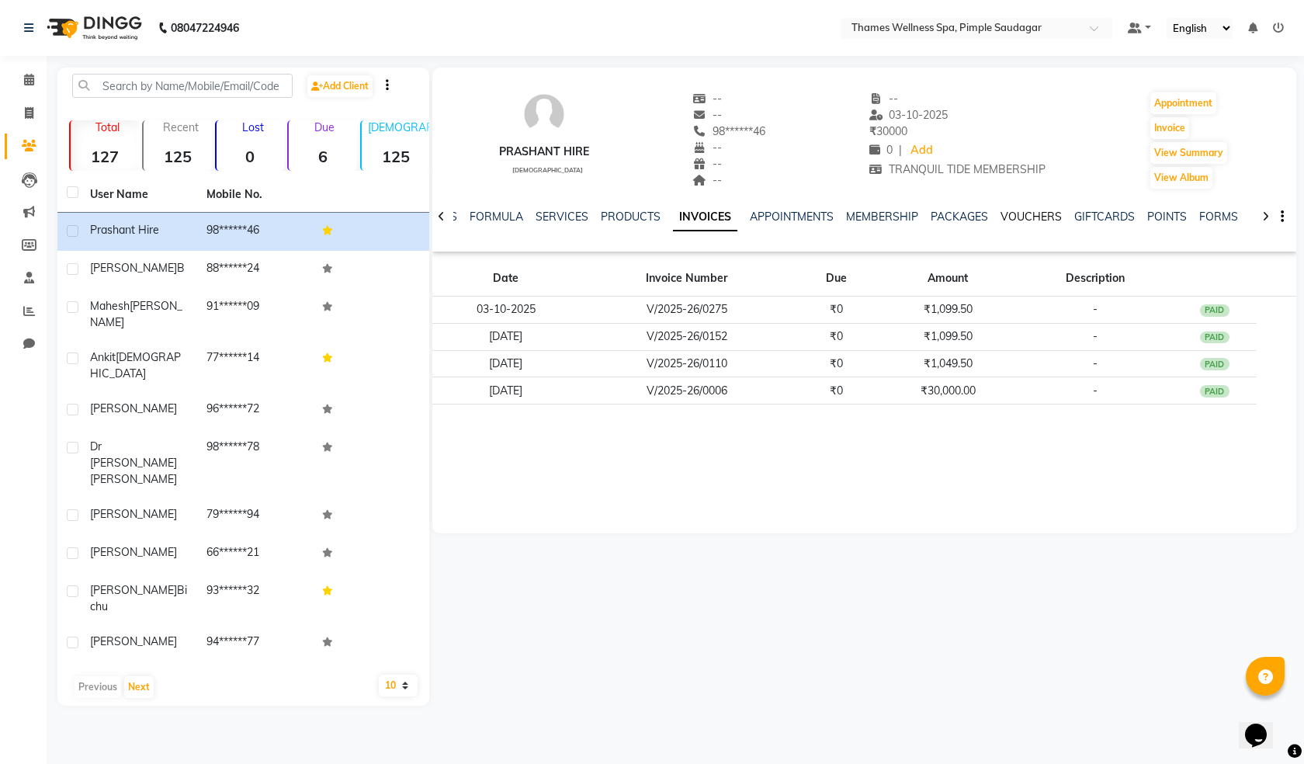
click at [1023, 214] on link "VOUCHERS" at bounding box center [1030, 217] width 61 height 14
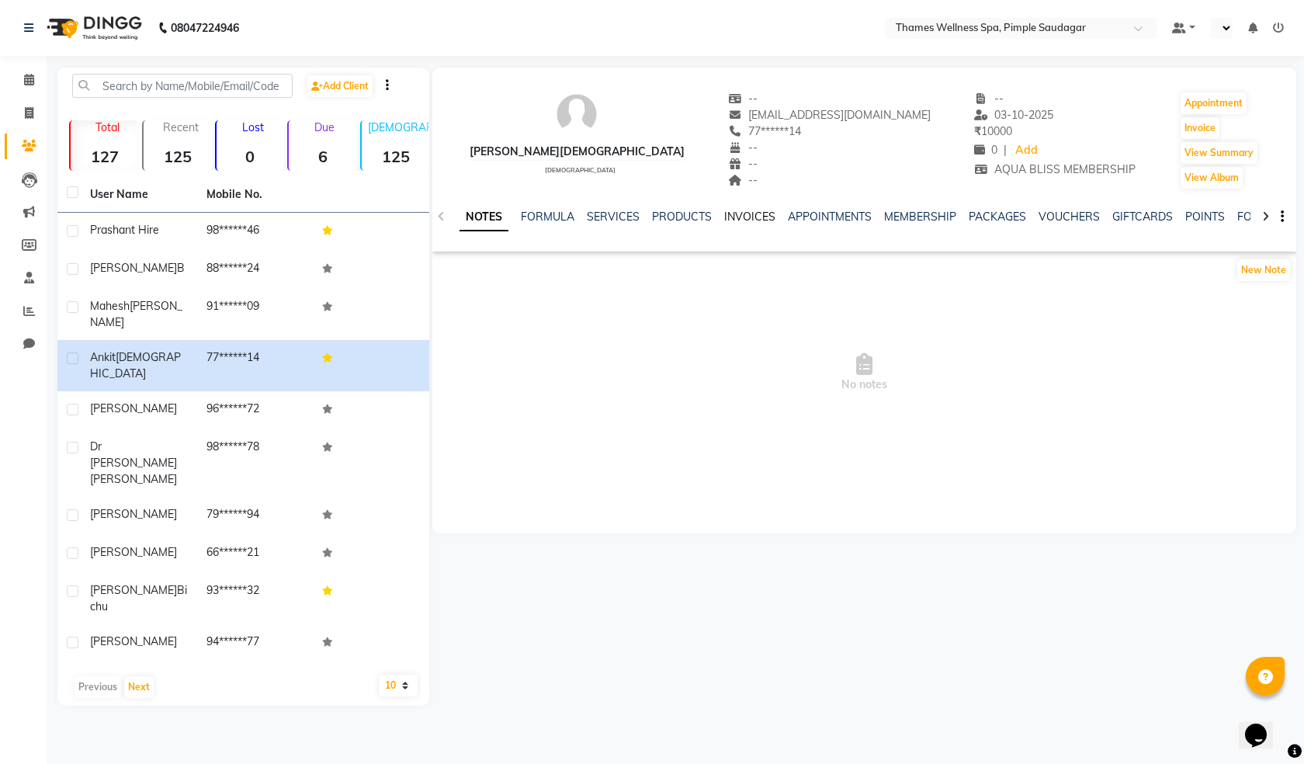
click at [762, 212] on link "INVOICES" at bounding box center [749, 217] width 51 height 14
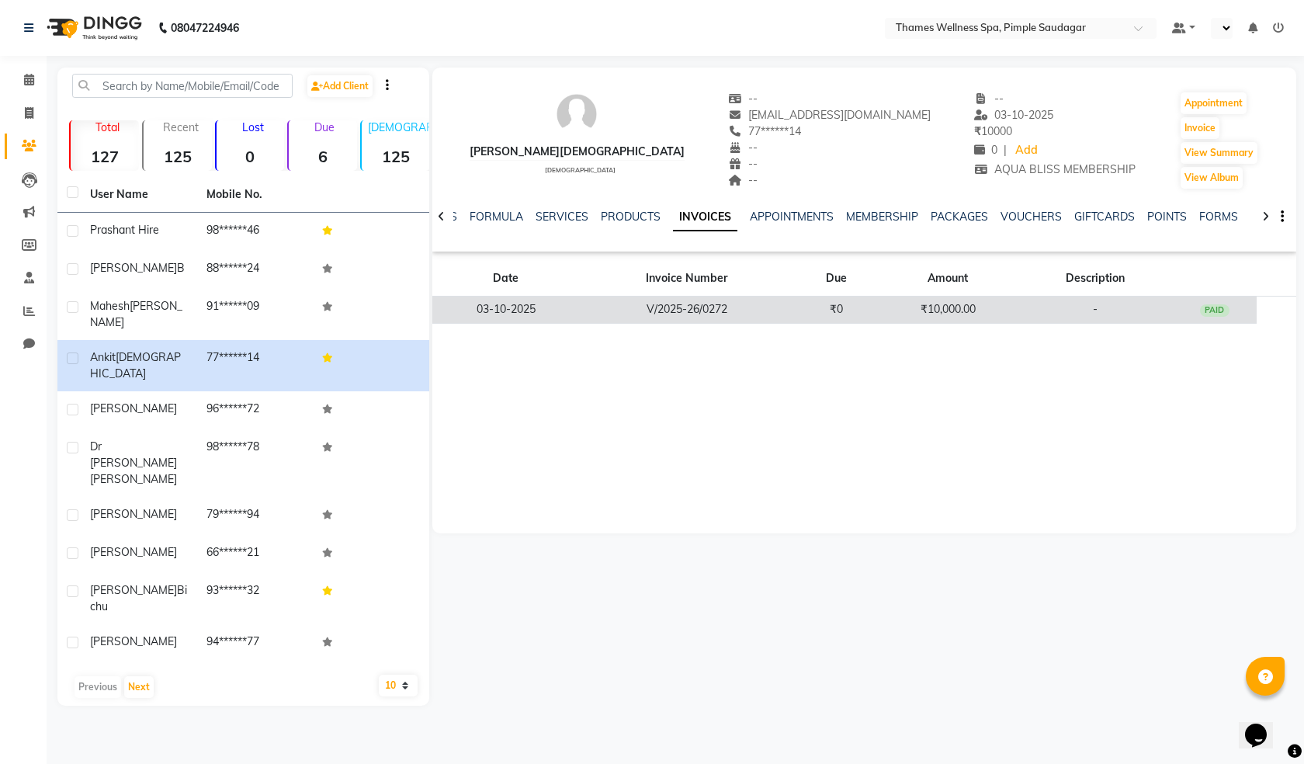
click at [960, 296] on td "₹10,000.00" at bounding box center [947, 309] width 139 height 27
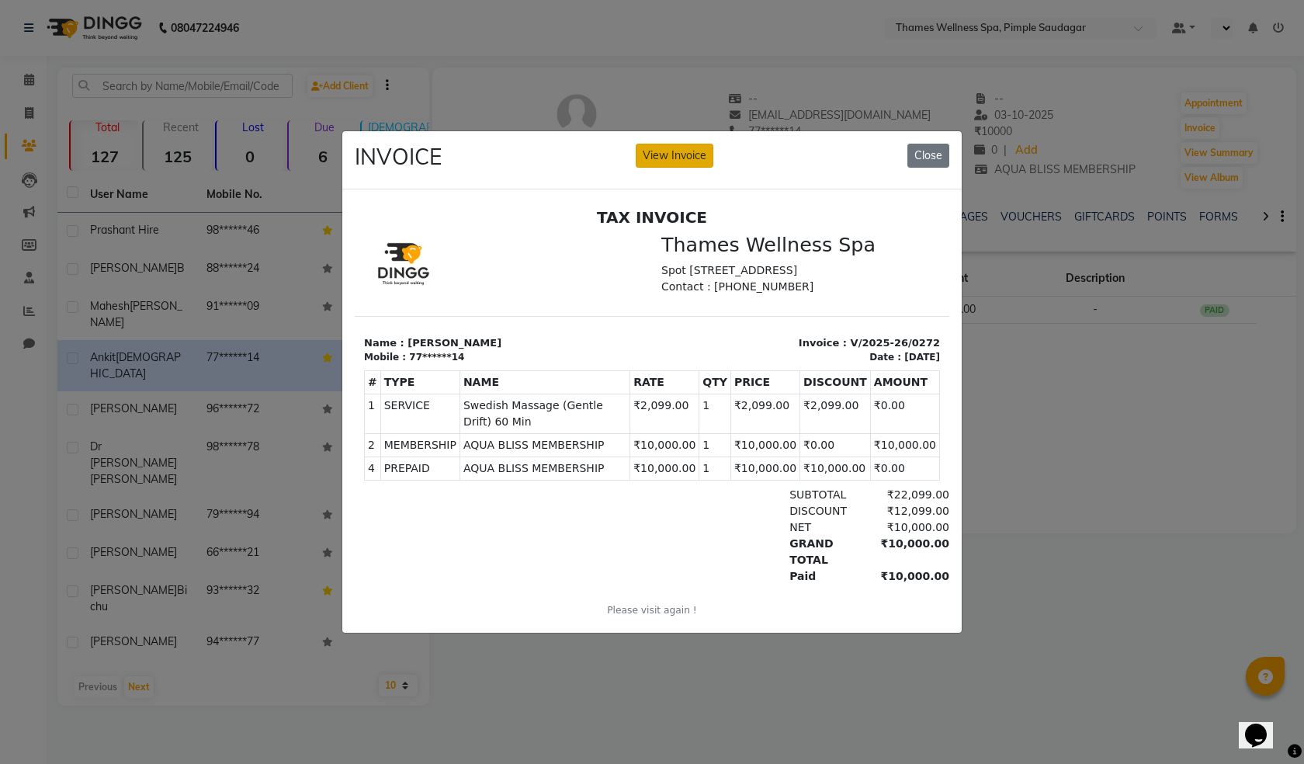
click at [677, 154] on button "View Invoice" at bounding box center [675, 156] width 78 height 24
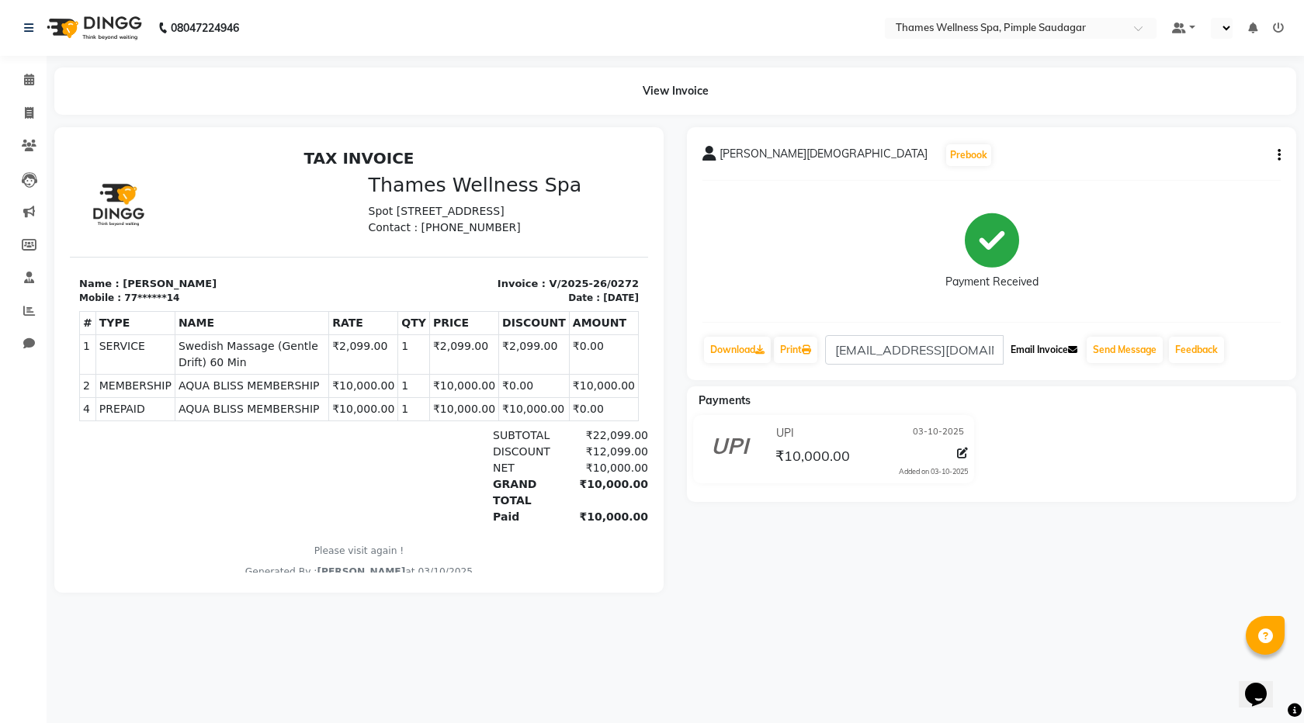
click at [1031, 346] on button "Email Invoice" at bounding box center [1043, 350] width 79 height 26
click at [1109, 348] on button "Send Message" at bounding box center [1124, 350] width 76 height 26
